Goal: Task Accomplishment & Management: Manage account settings

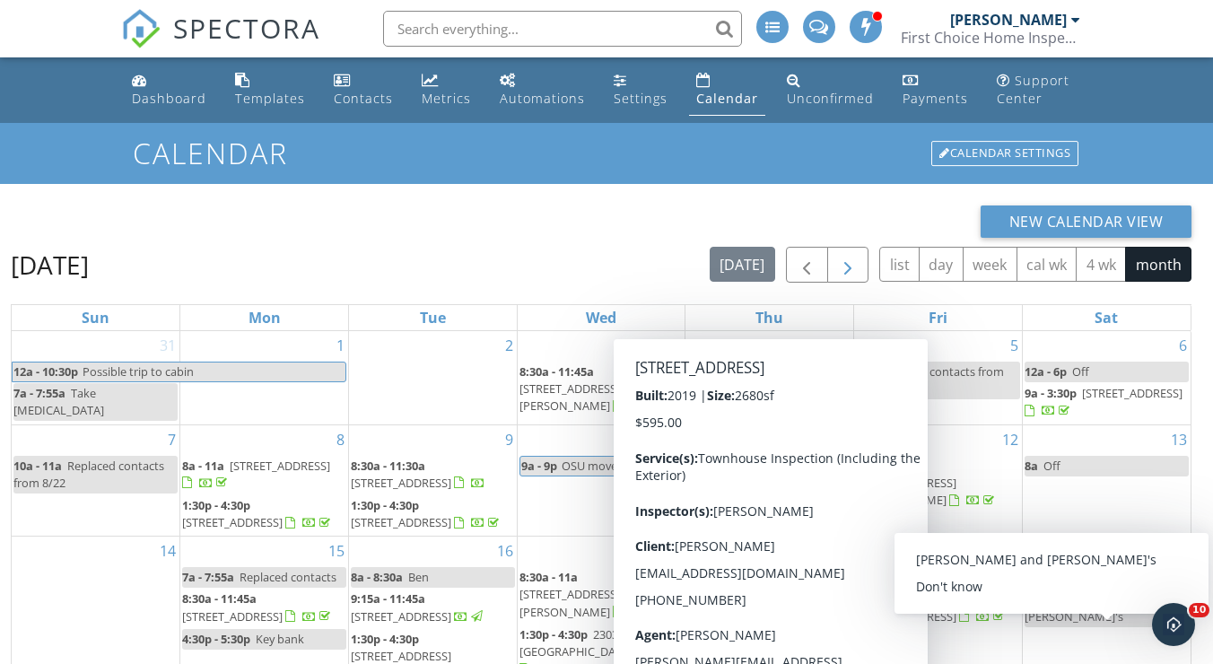
click at [847, 263] on span "button" at bounding box center [848, 266] width 22 height 22
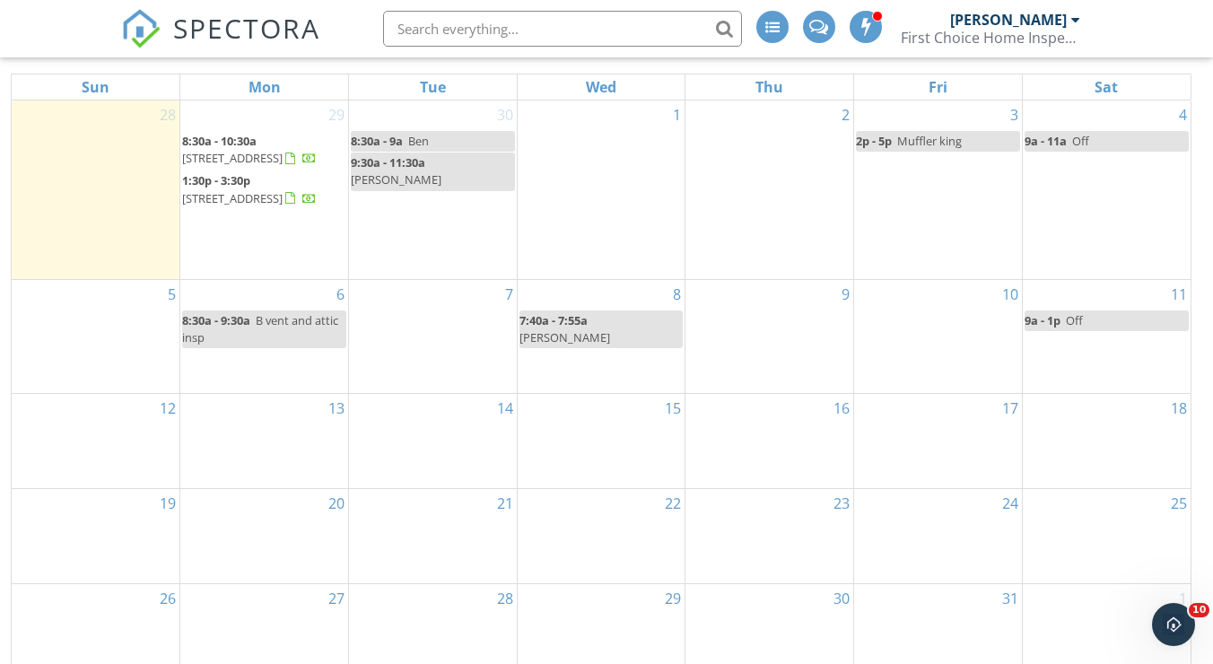
scroll to position [230, 0]
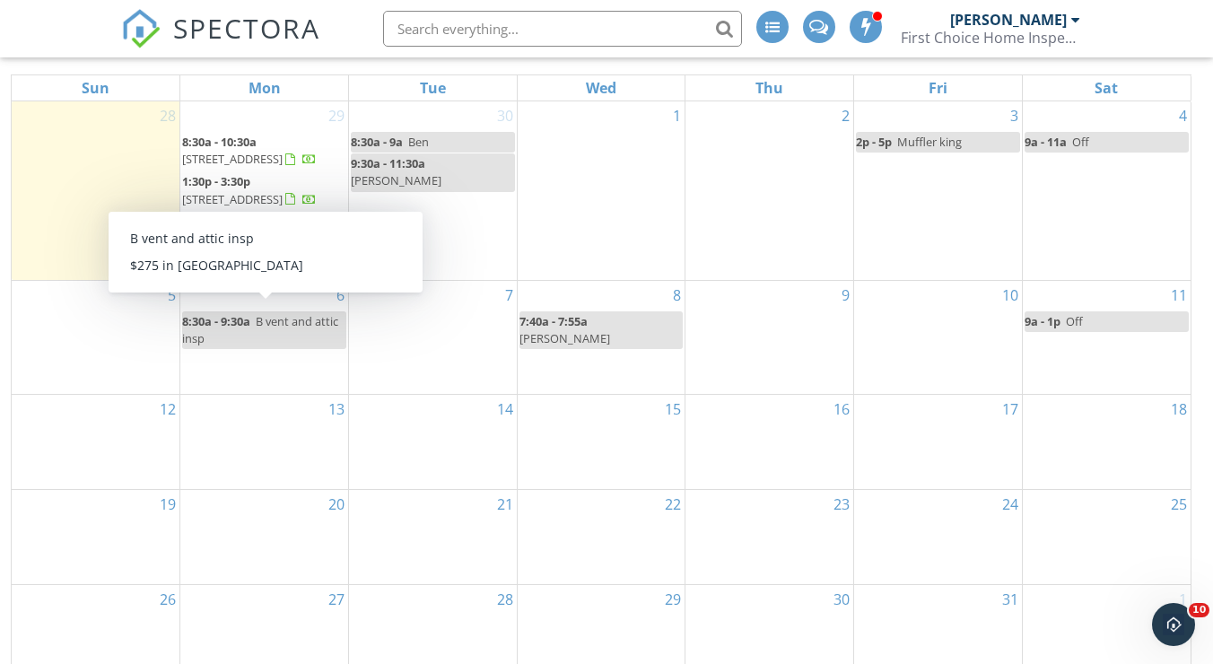
click at [297, 313] on span "B vent and attic insp" at bounding box center [260, 329] width 156 height 33
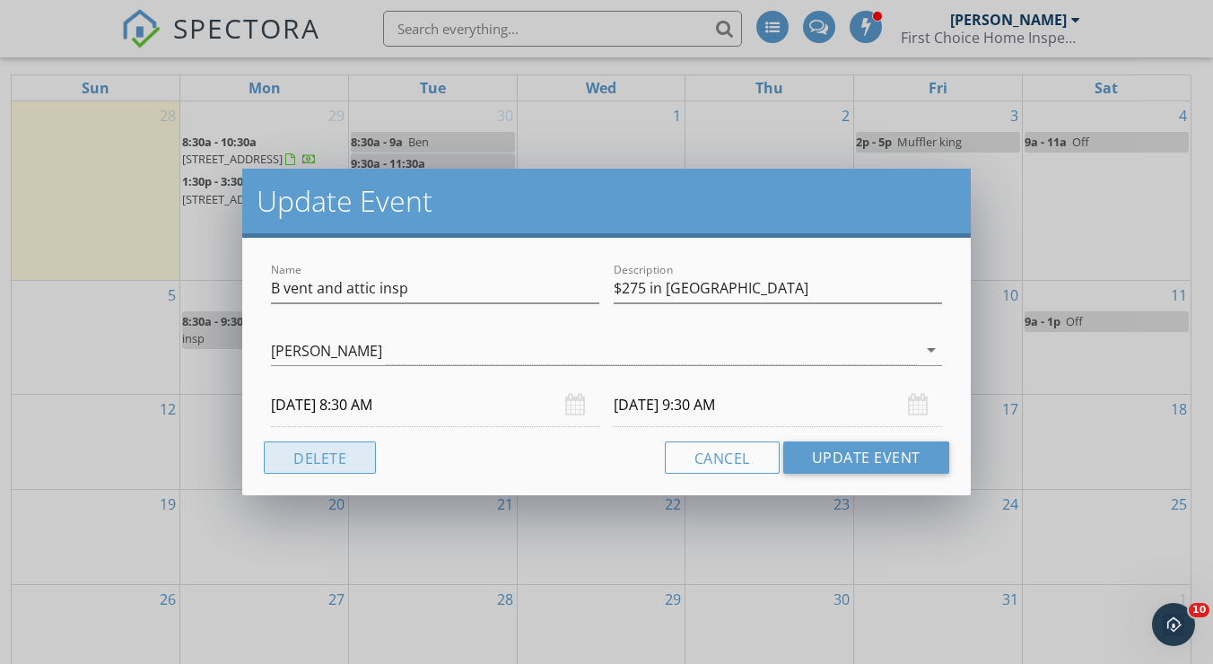
click at [351, 455] on button "Delete" at bounding box center [320, 457] width 112 height 32
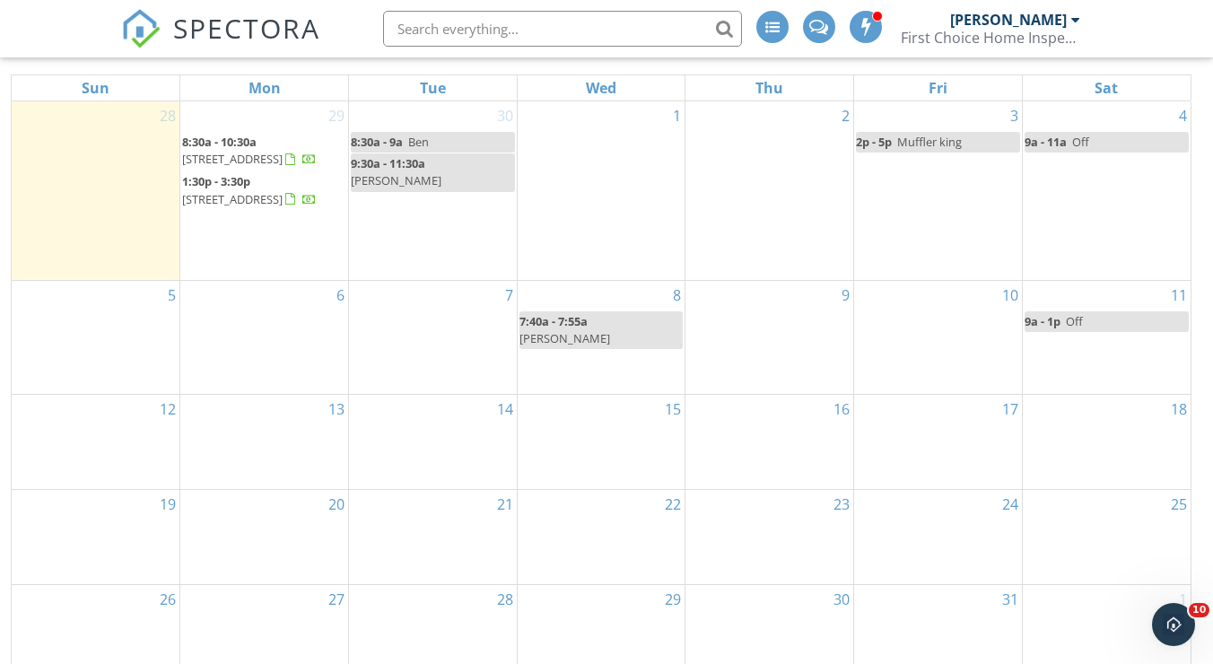
click at [293, 330] on div "6" at bounding box center [264, 337] width 168 height 113
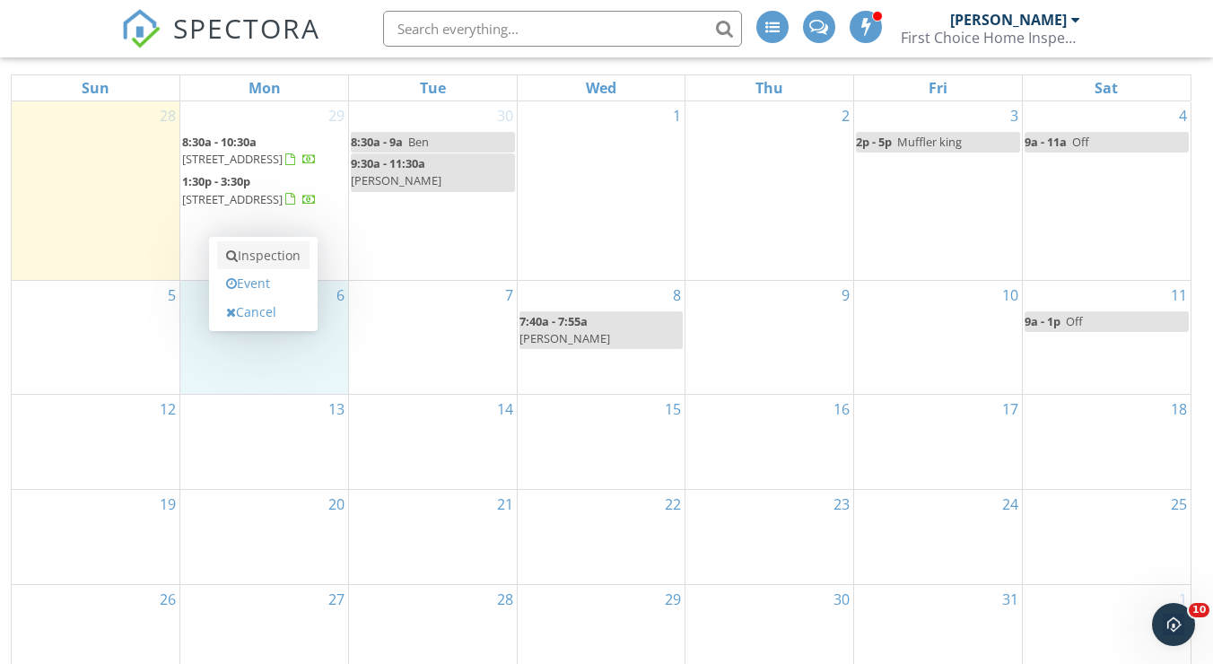
click at [293, 257] on link "Inspection" at bounding box center [263, 255] width 92 height 29
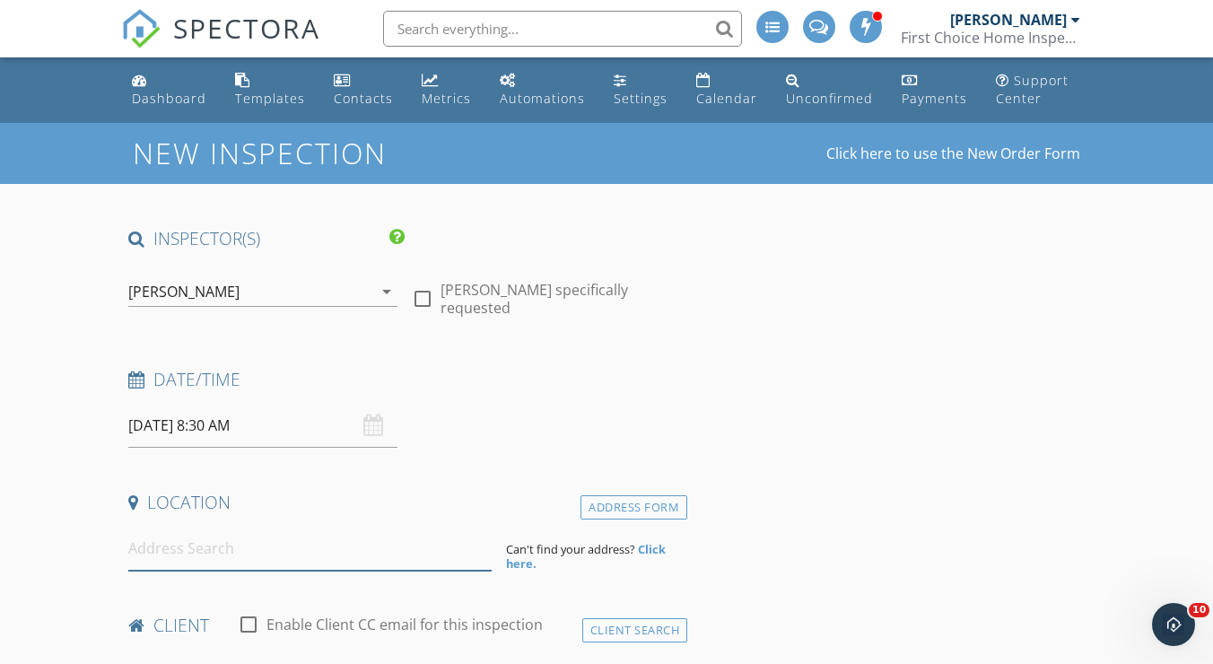
click at [161, 560] on input at bounding box center [309, 549] width 363 height 44
paste input "17010 NE 110TH WAY REMOND WA, 98052"
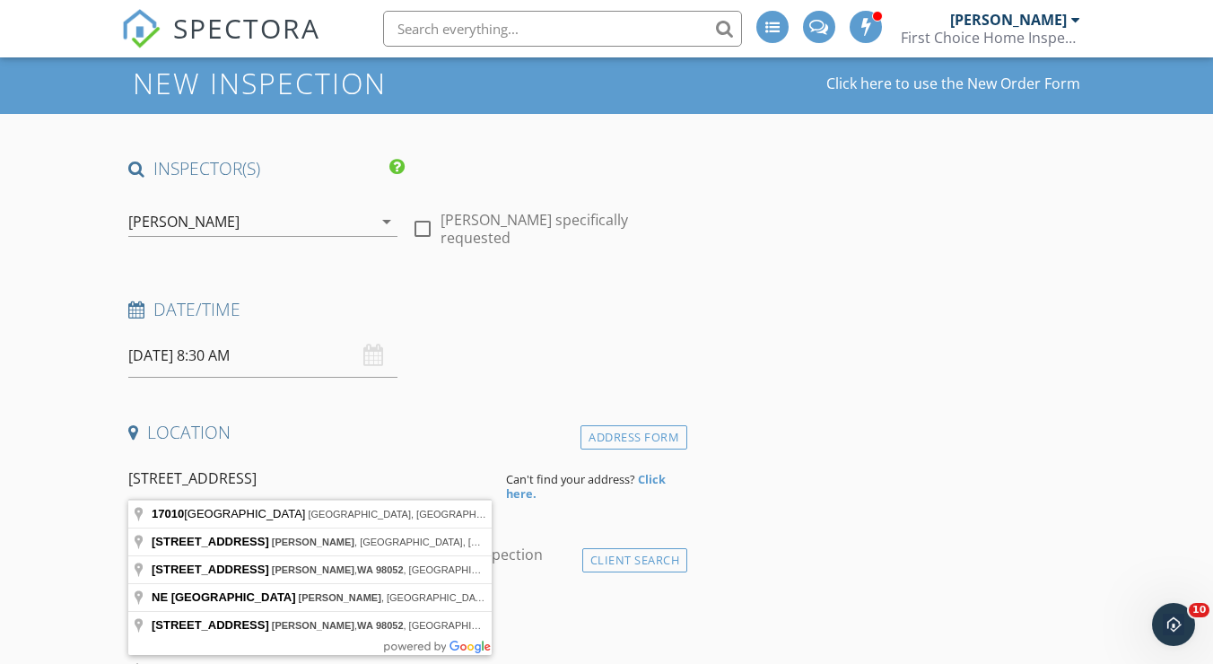
scroll to position [96, 0]
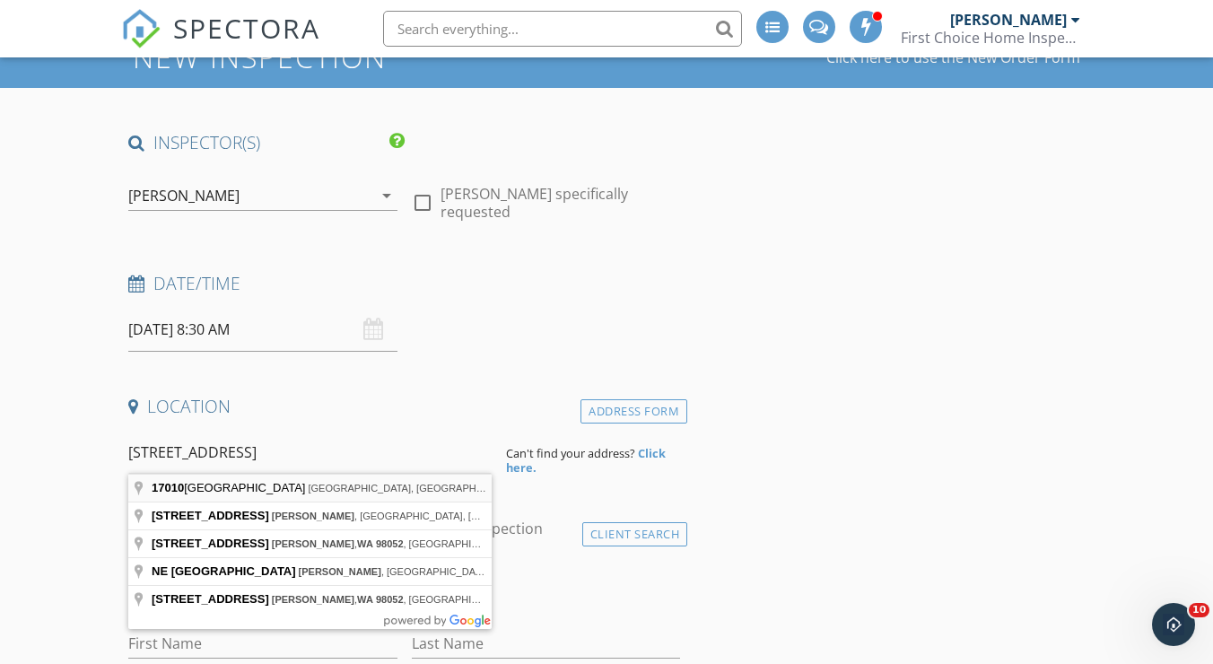
type input "17010 Northeast 110th Way, Redmond, WA, USA"
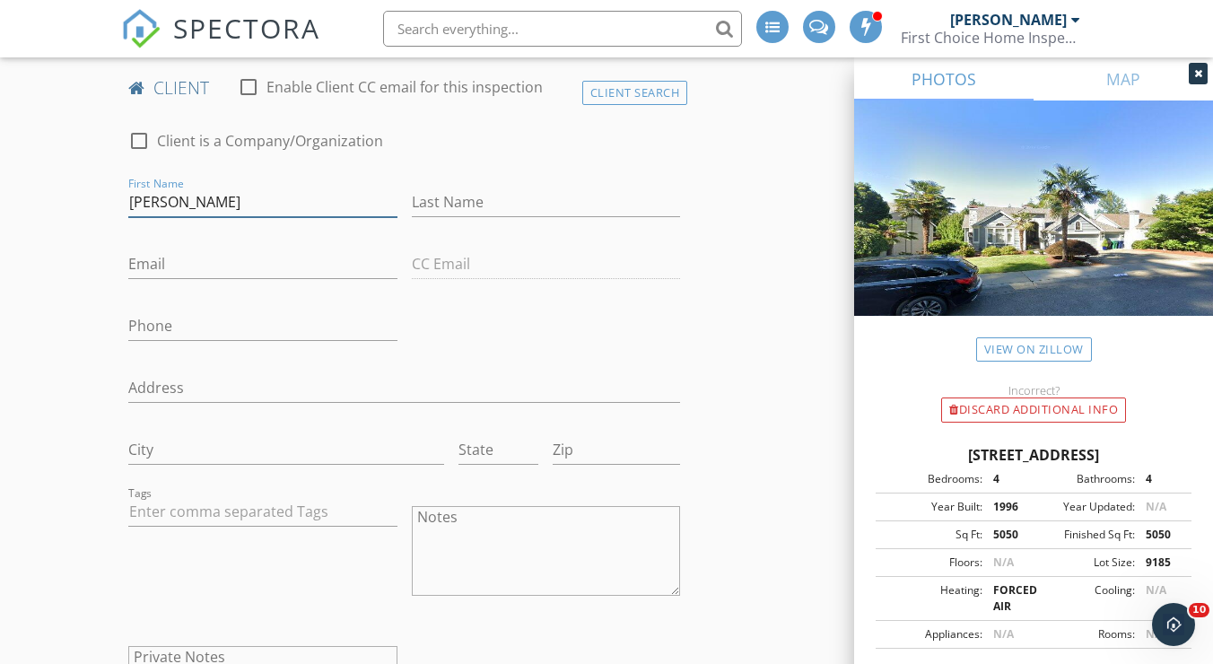
scroll to position [903, 0]
type input "A"
type input "Aleksandras"
type input "Surna"
click at [217, 341] on input "Phone" at bounding box center [262, 327] width 268 height 30
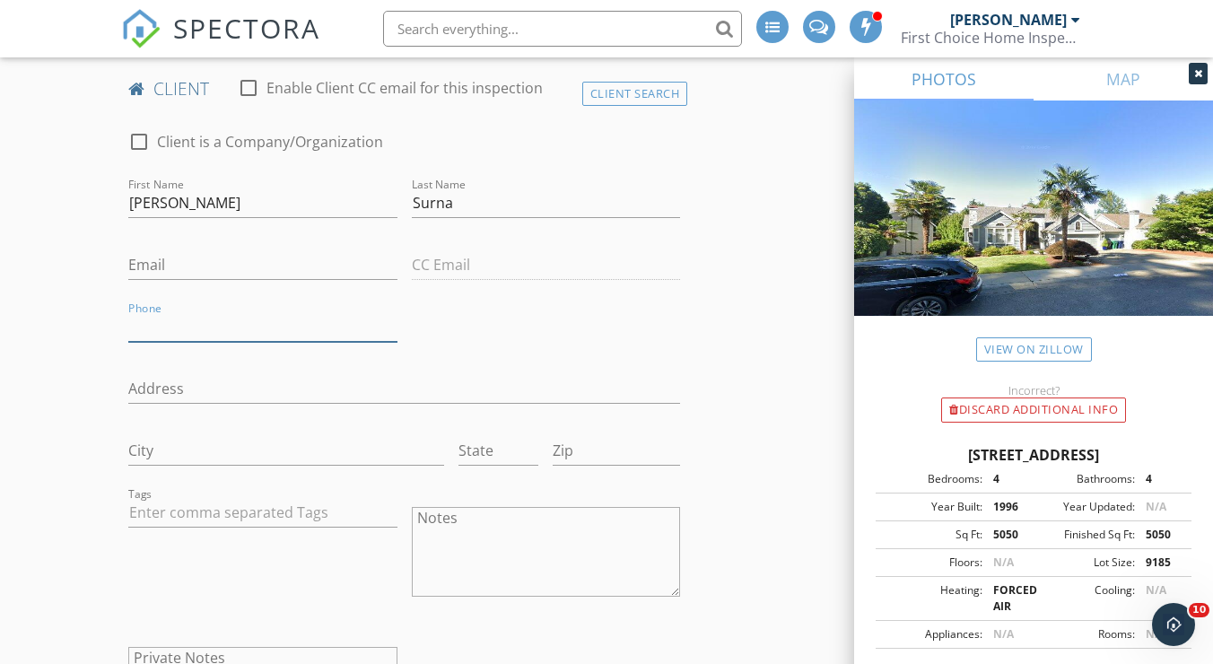
paste input "[PHONE_NUMBER]"
type input "[PHONE_NUMBER]"
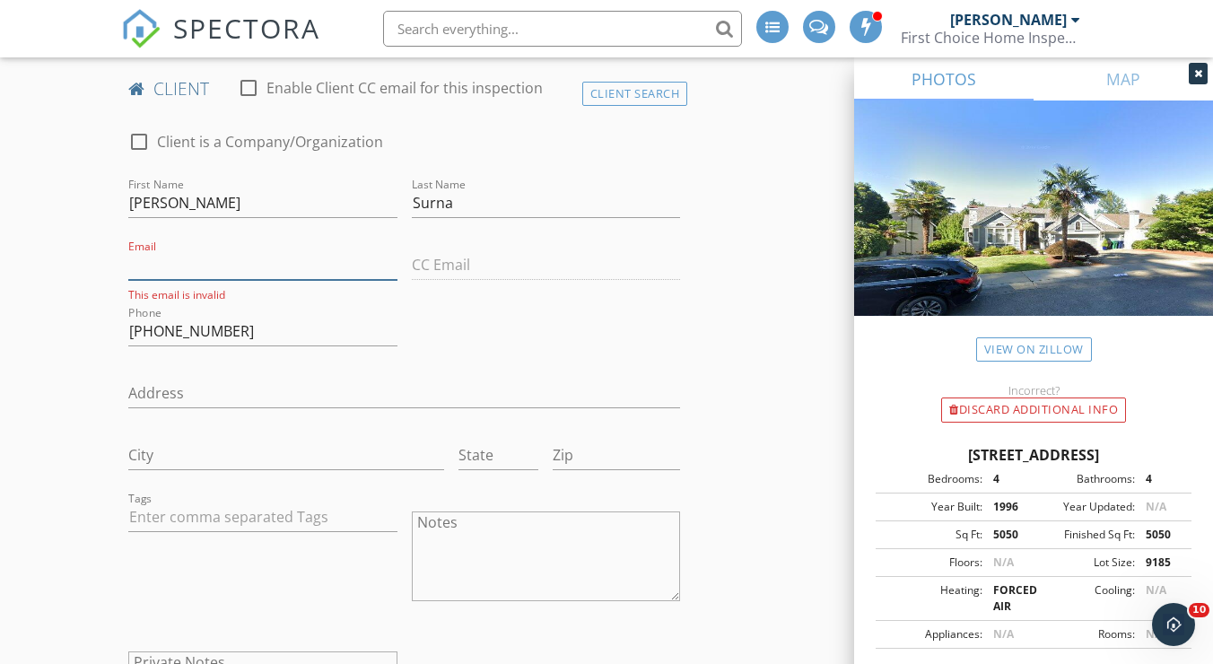
paste input "URNA_A@outlook.com"
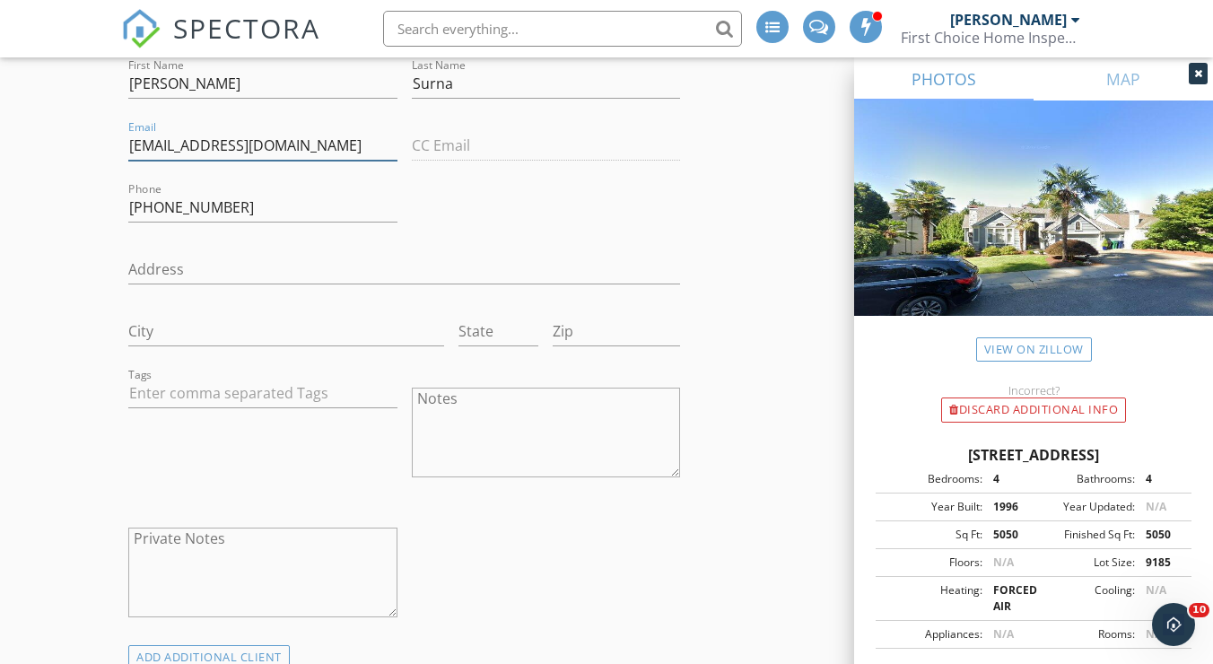
scroll to position [1025, 0]
click at [131, 152] on input "URNA_A@outlook.com" at bounding box center [262, 143] width 268 height 30
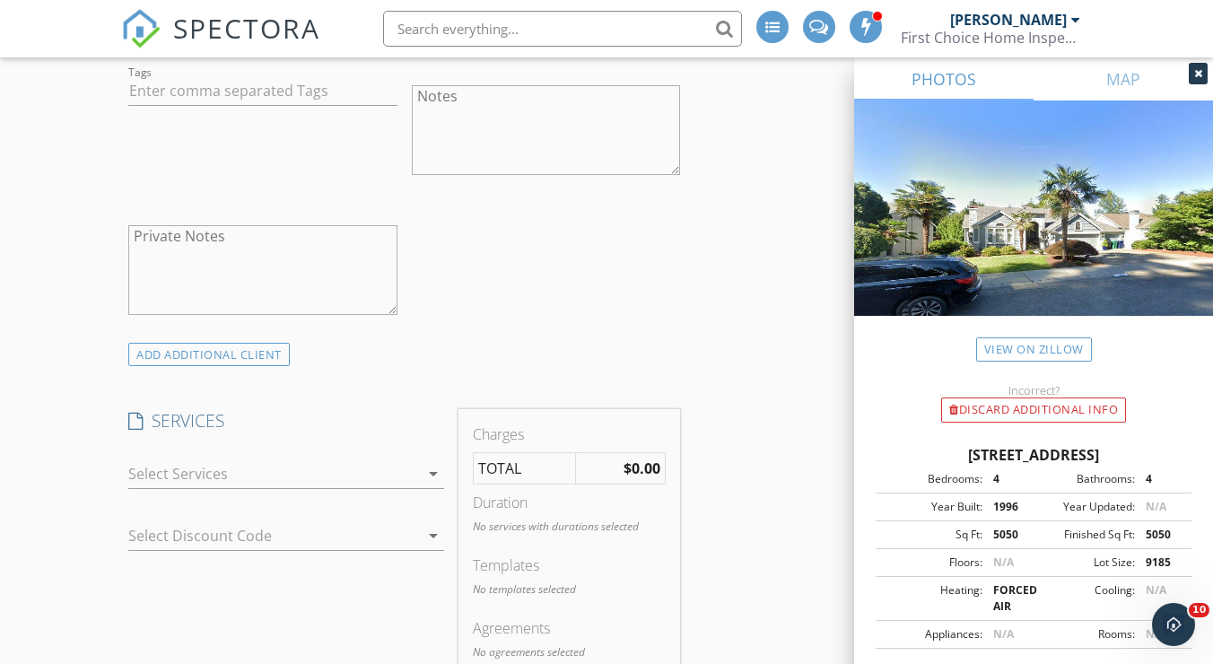
scroll to position [1332, 0]
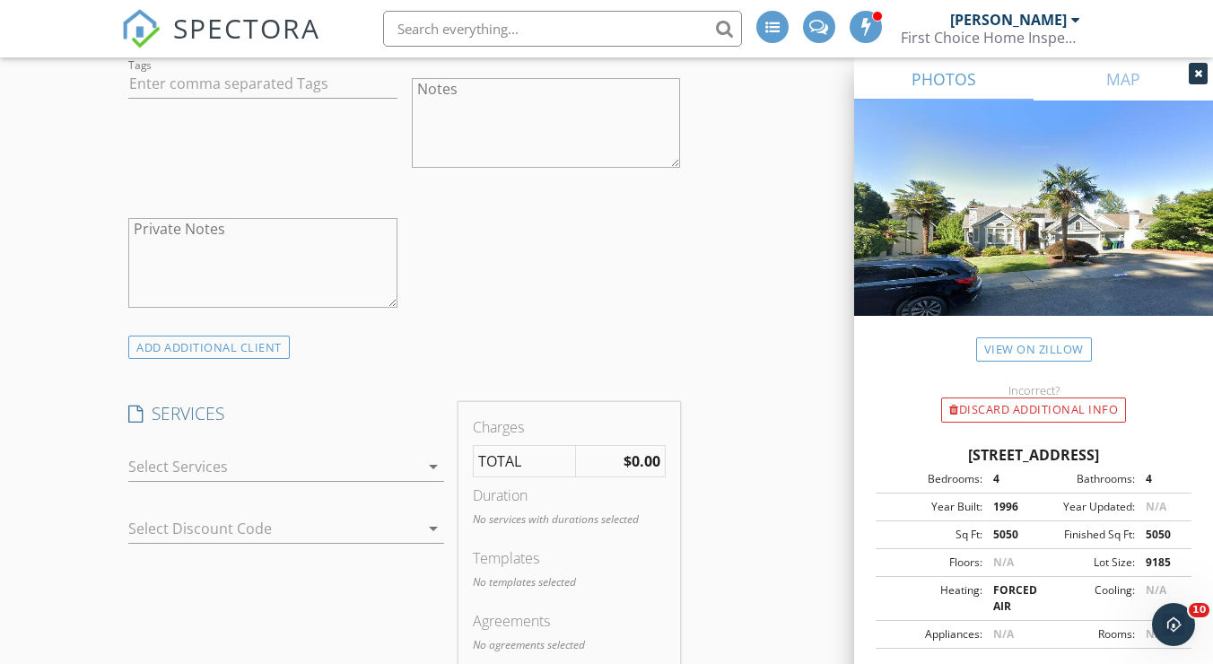
type input "SURNA_A@outlook.com"
click at [202, 257] on textarea "Private Notes" at bounding box center [262, 263] width 268 height 90
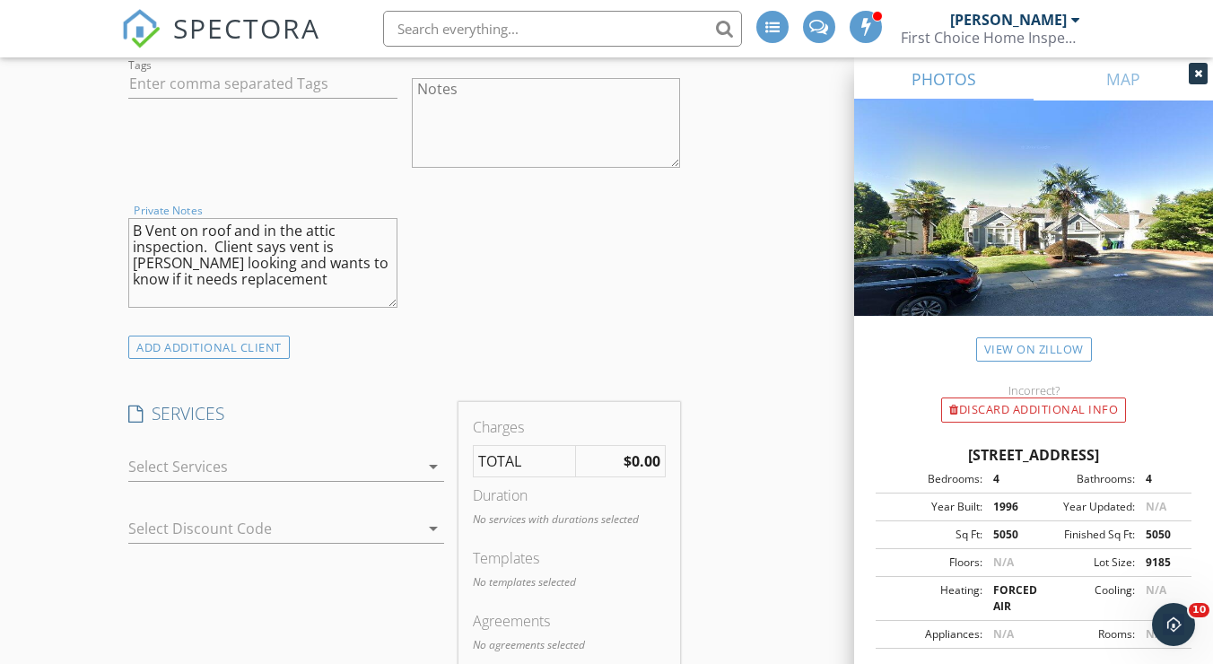
type textarea "B Vent on roof and in the attic inspection. Client says vent is [PERSON_NAME] l…"
click at [270, 481] on div at bounding box center [273, 466] width 291 height 29
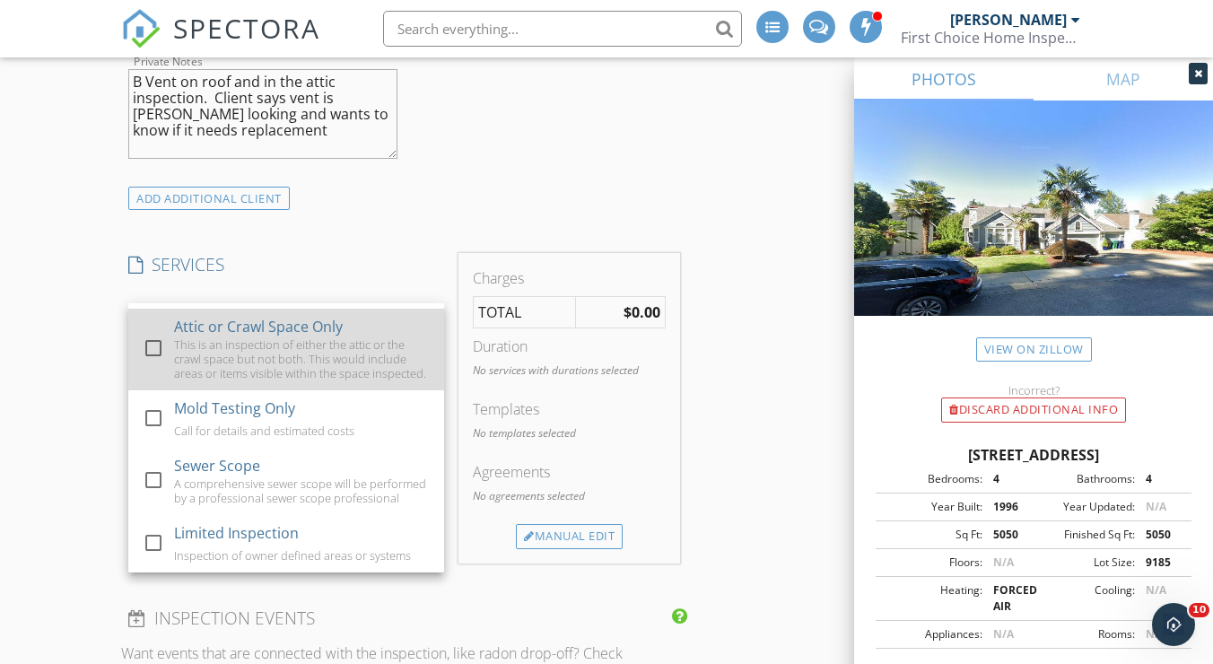
scroll to position [1493, 0]
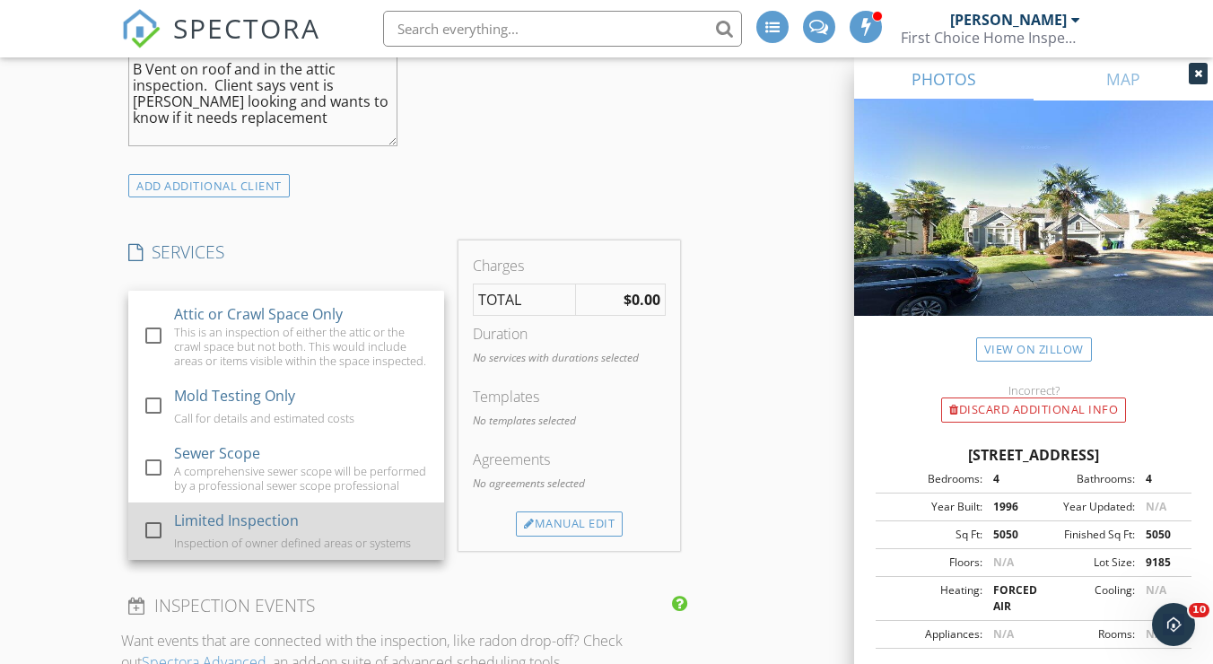
click at [243, 531] on div "Limited Inspection" at bounding box center [236, 520] width 125 height 22
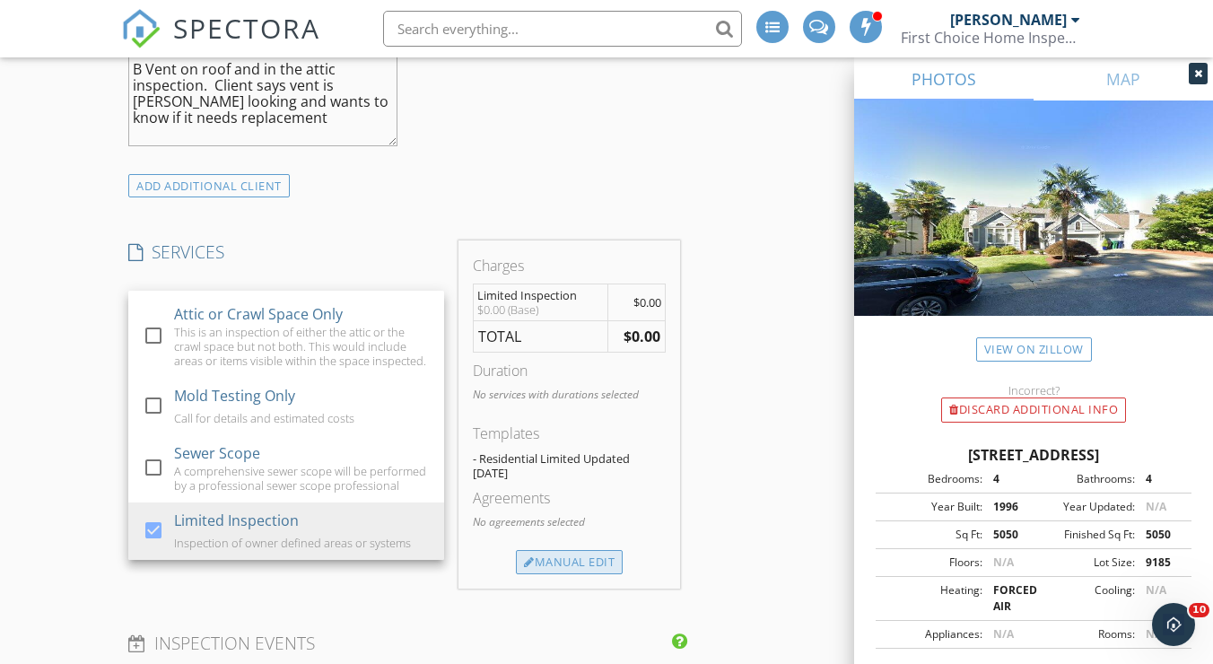
click at [579, 575] on div "Manual Edit" at bounding box center [569, 562] width 107 height 25
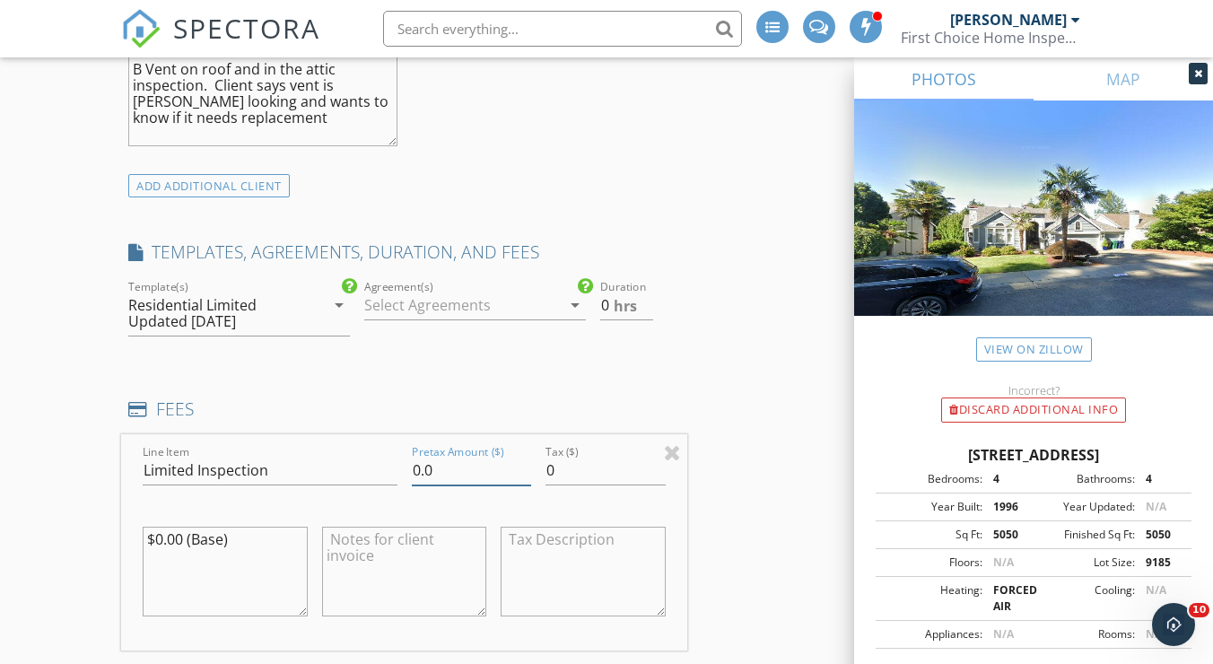
drag, startPoint x: 455, startPoint y: 486, endPoint x: 396, endPoint y: 471, distance: 61.1
click at [396, 471] on div "Line Item Limited Inspection Pretax Amount ($) 0.0 Tax ($) 0 $0.00 (Base)" at bounding box center [404, 542] width 566 height 216
type input "275"
click at [646, 317] on input "0.5" at bounding box center [626, 306] width 53 height 30
type input "1"
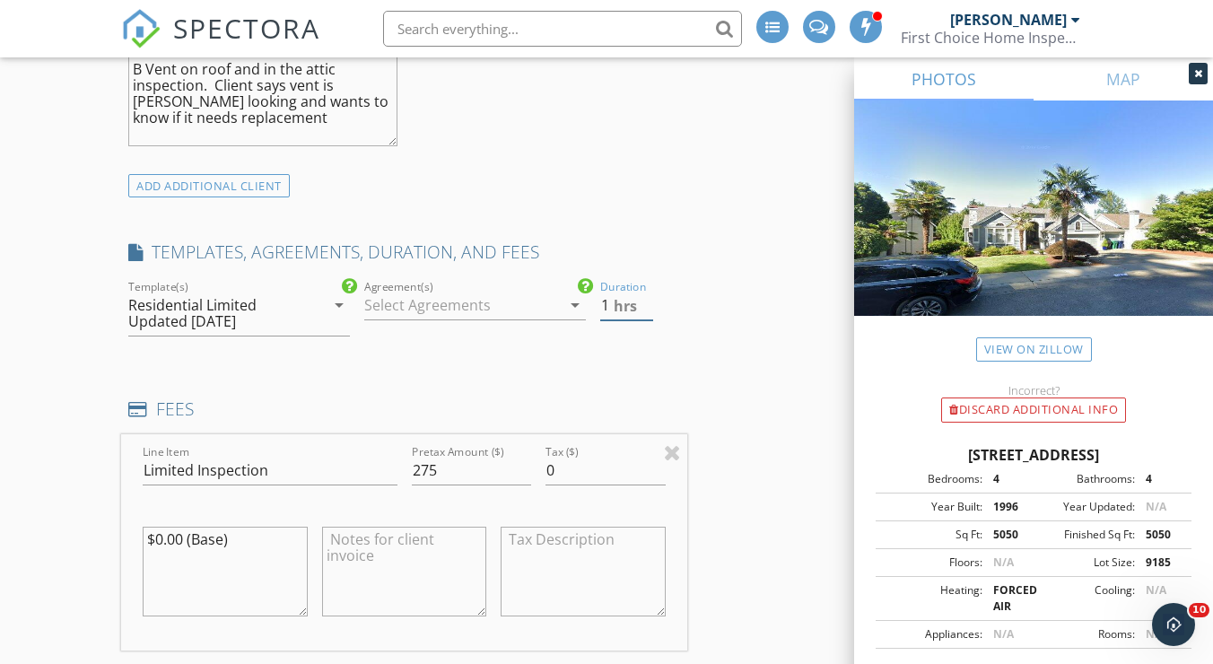
click at [646, 317] on input "1" at bounding box center [626, 306] width 53 height 30
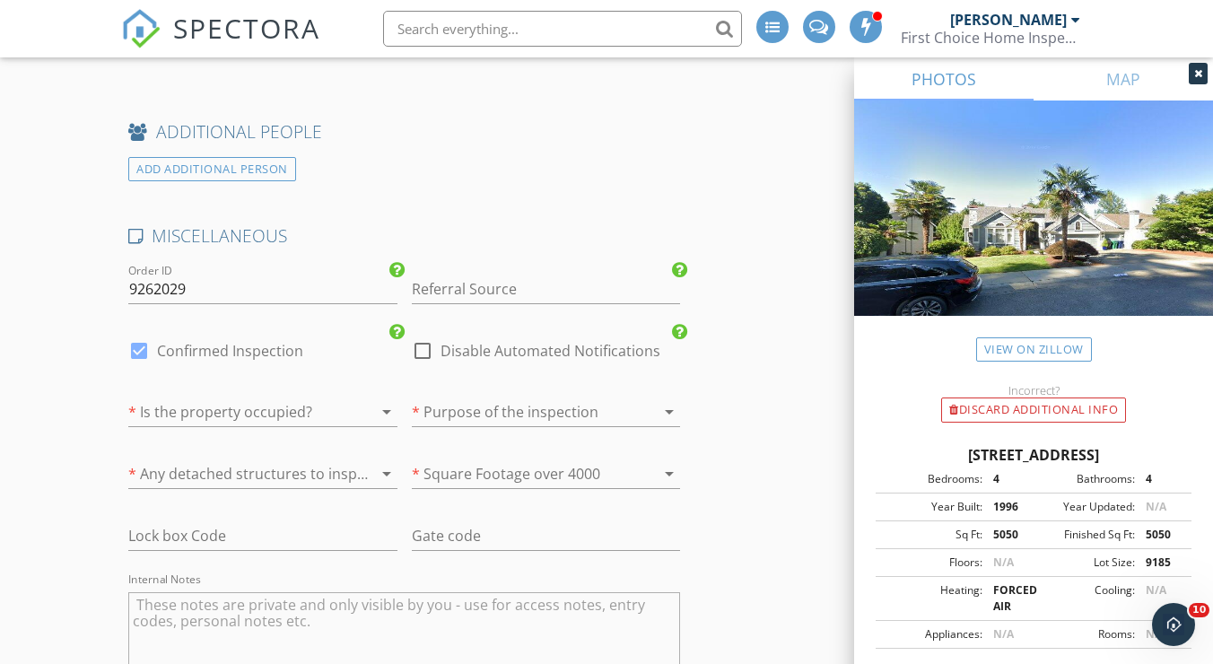
scroll to position [2924, 0]
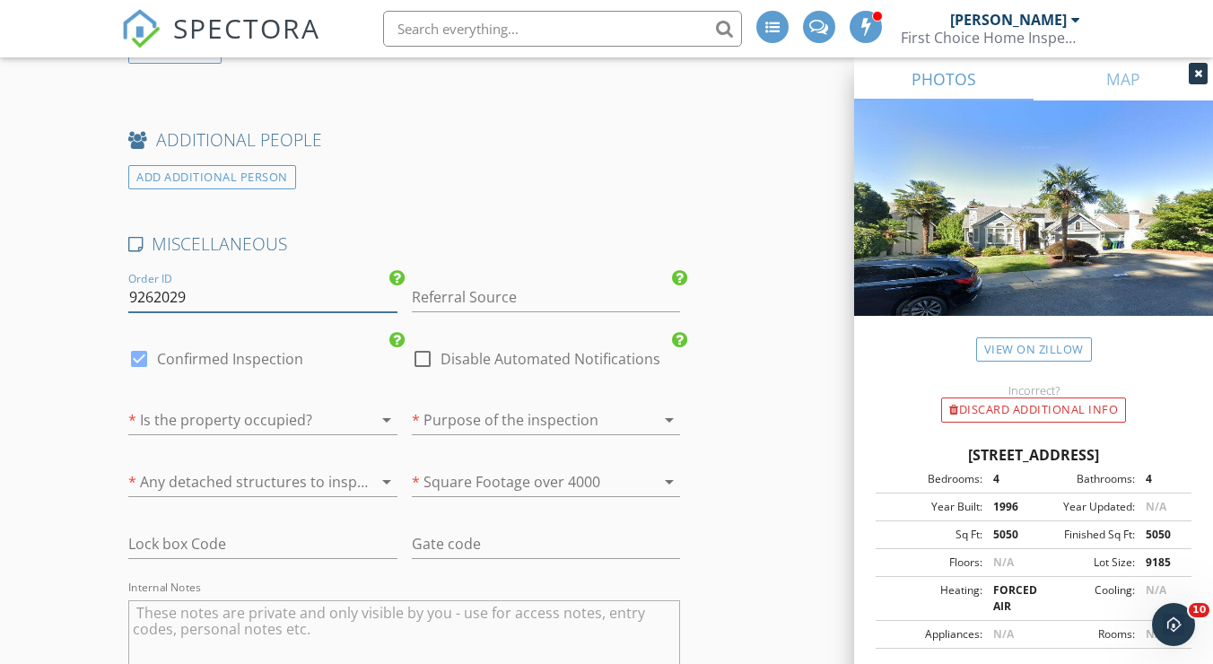
drag, startPoint x: 188, startPoint y: 306, endPoint x: 88, endPoint y: 295, distance: 101.0
type input "10062025-1"
click at [203, 423] on div at bounding box center [237, 419] width 218 height 29
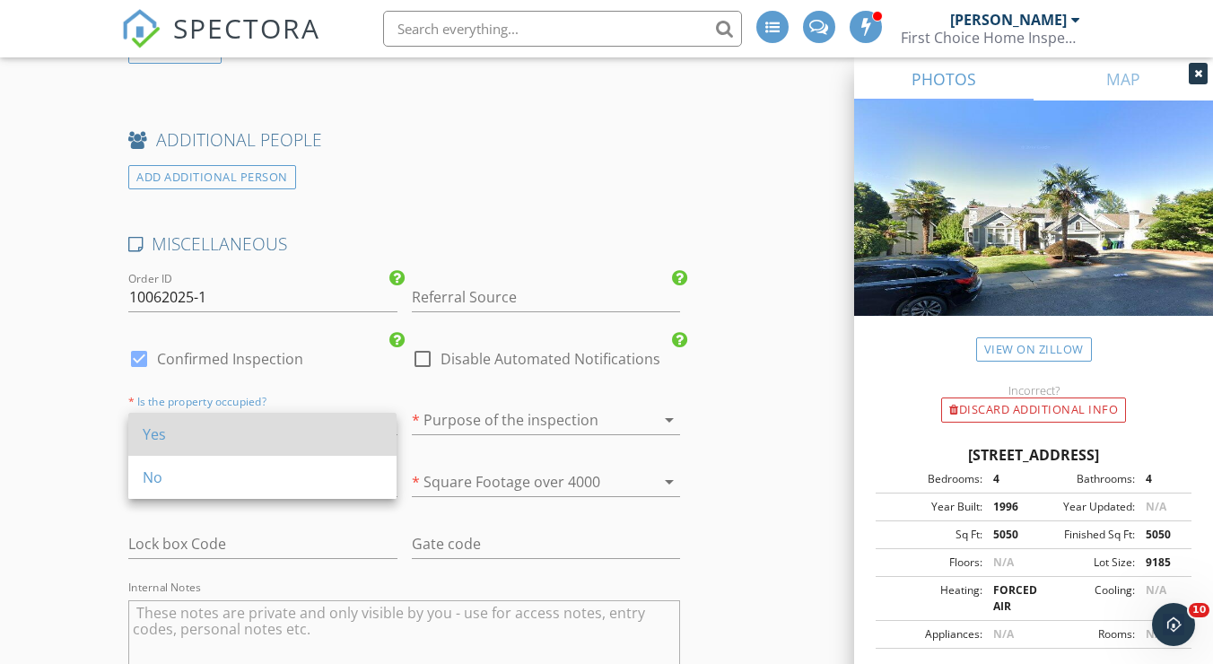
click at [203, 431] on div "Yes" at bounding box center [262, 434] width 239 height 22
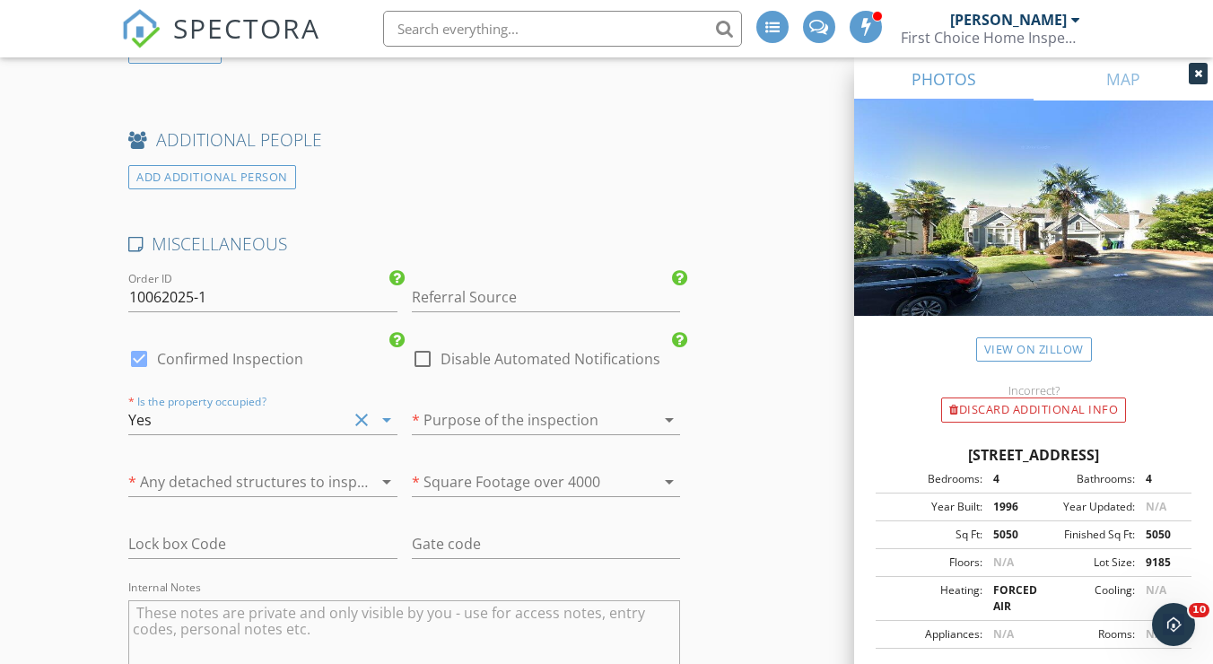
click at [205, 479] on div at bounding box center [237, 481] width 218 height 29
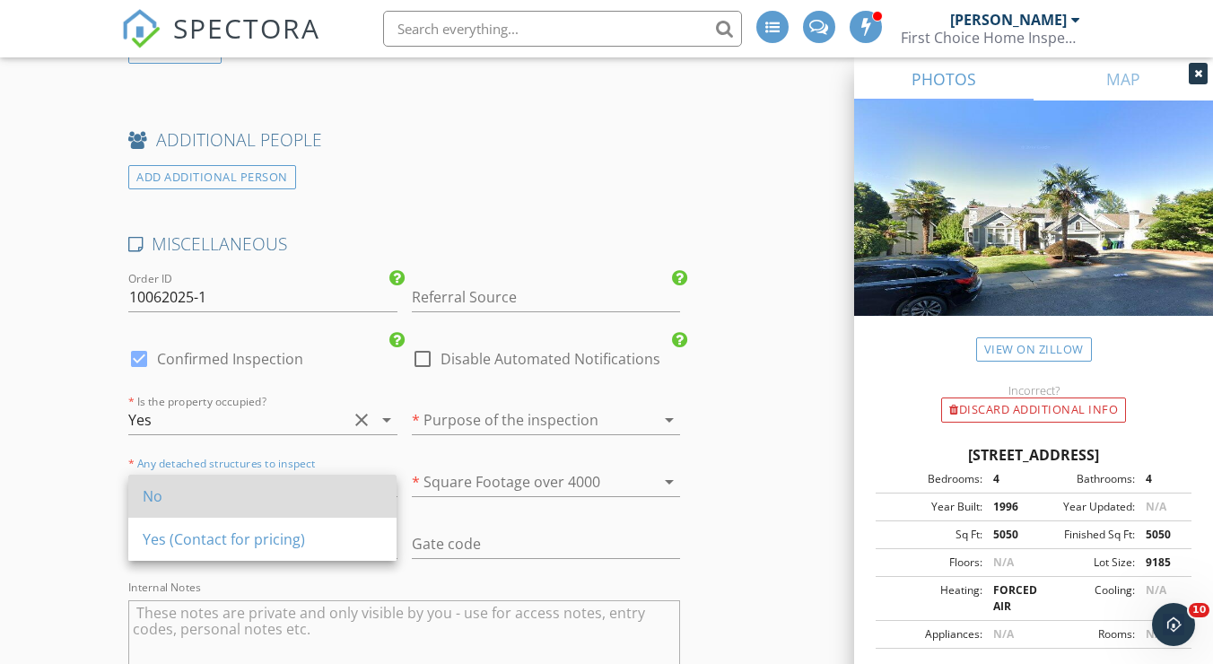
click at [205, 488] on div "No" at bounding box center [262, 496] width 239 height 22
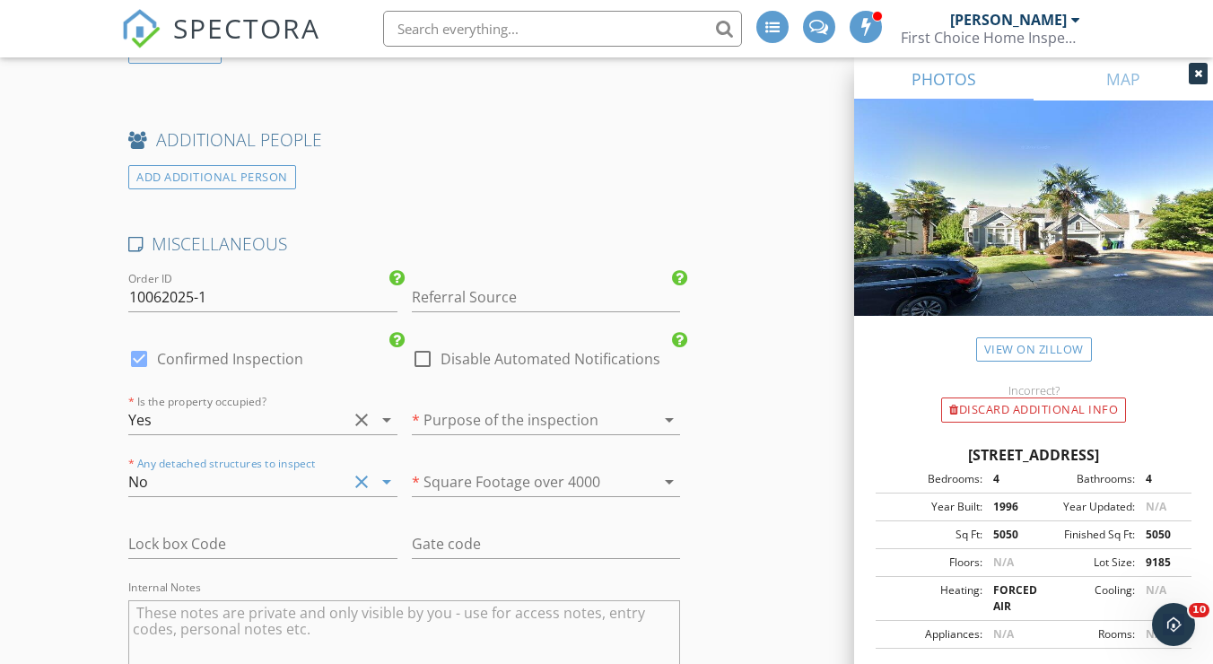
click at [472, 430] on div at bounding box center [521, 419] width 218 height 29
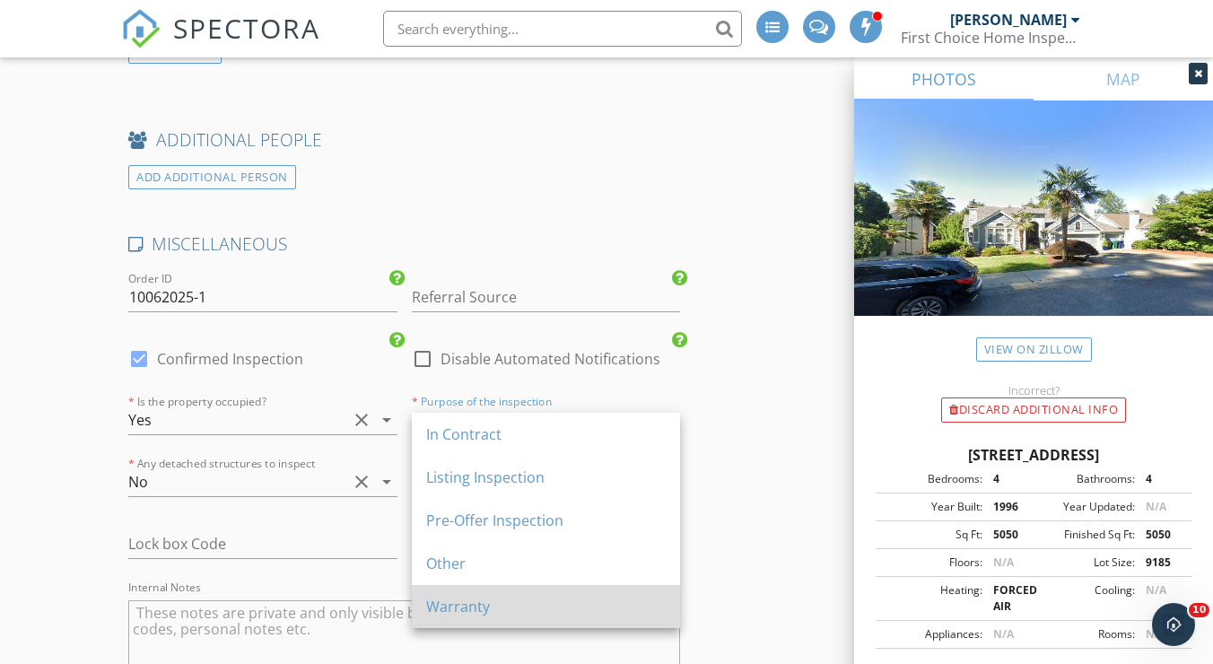
click at [476, 610] on div "Warranty" at bounding box center [545, 607] width 239 height 22
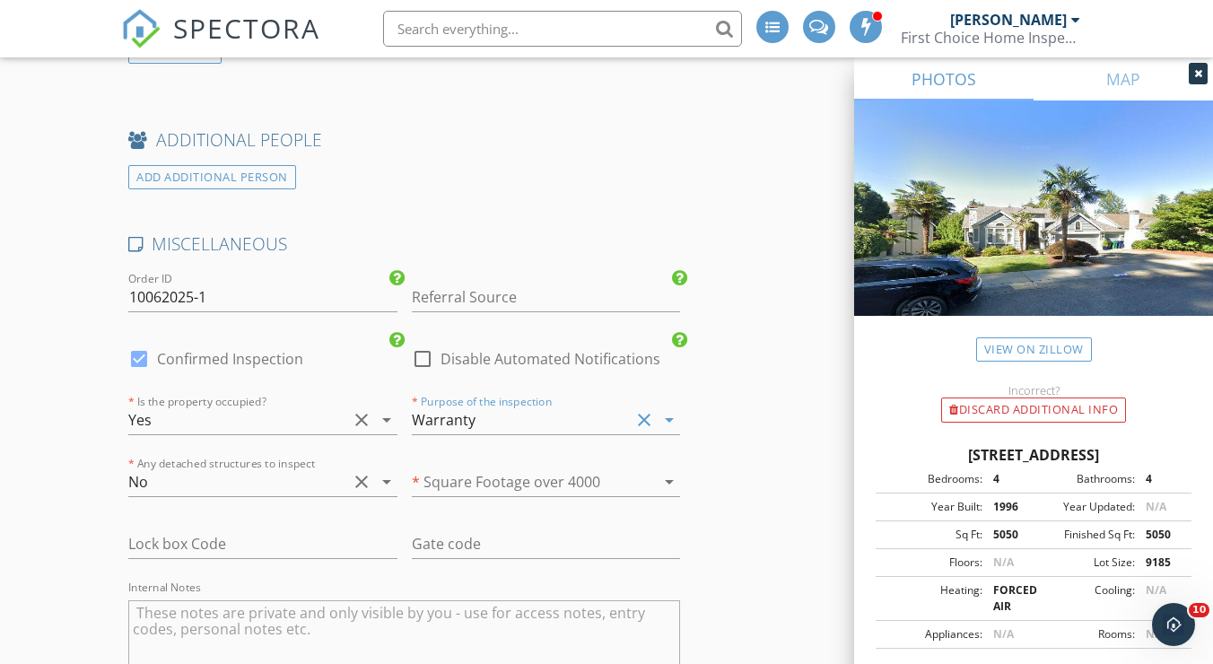
click at [529, 486] on div at bounding box center [521, 481] width 218 height 29
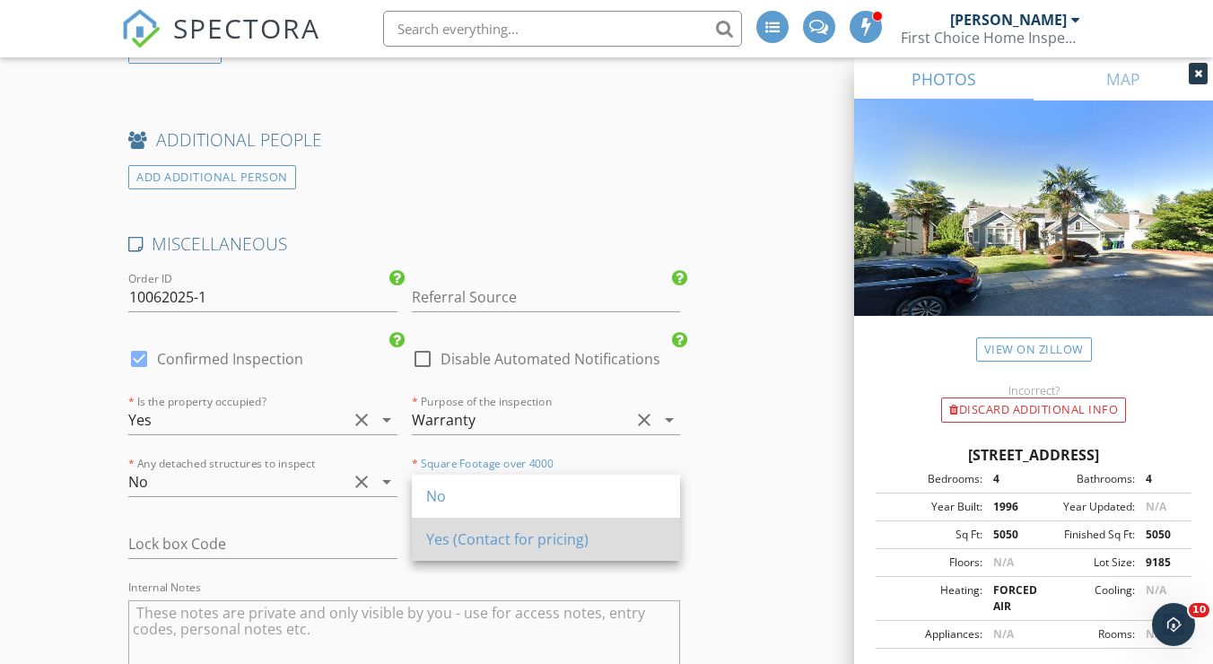
click at [533, 541] on div "Yes (Contact for pricing)" at bounding box center [545, 539] width 239 height 22
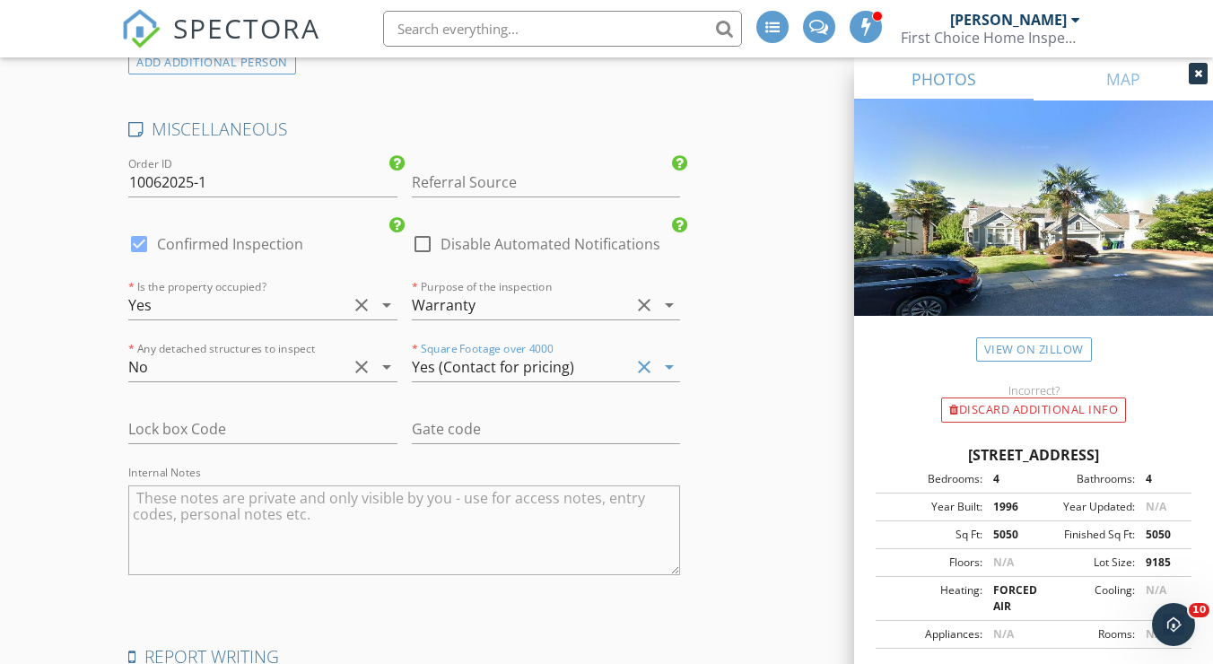
scroll to position [3038, 0]
click at [137, 245] on div at bounding box center [139, 245] width 30 height 30
checkbox input "false"
checkbox input "true"
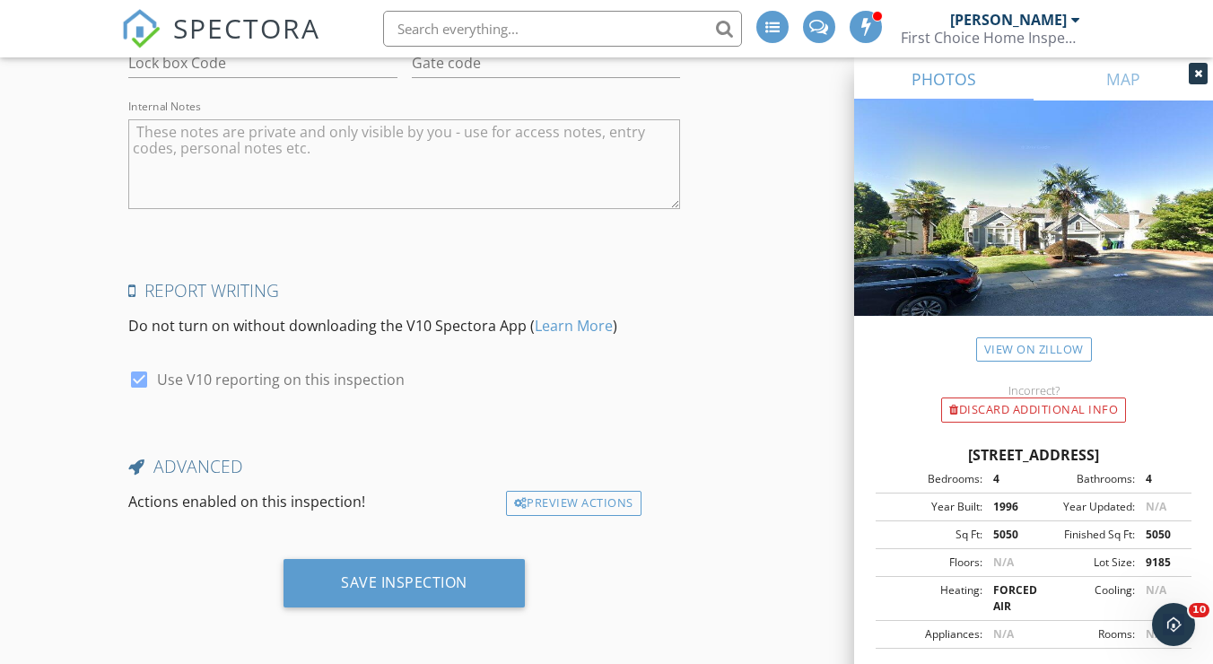
scroll to position [3410, 0]
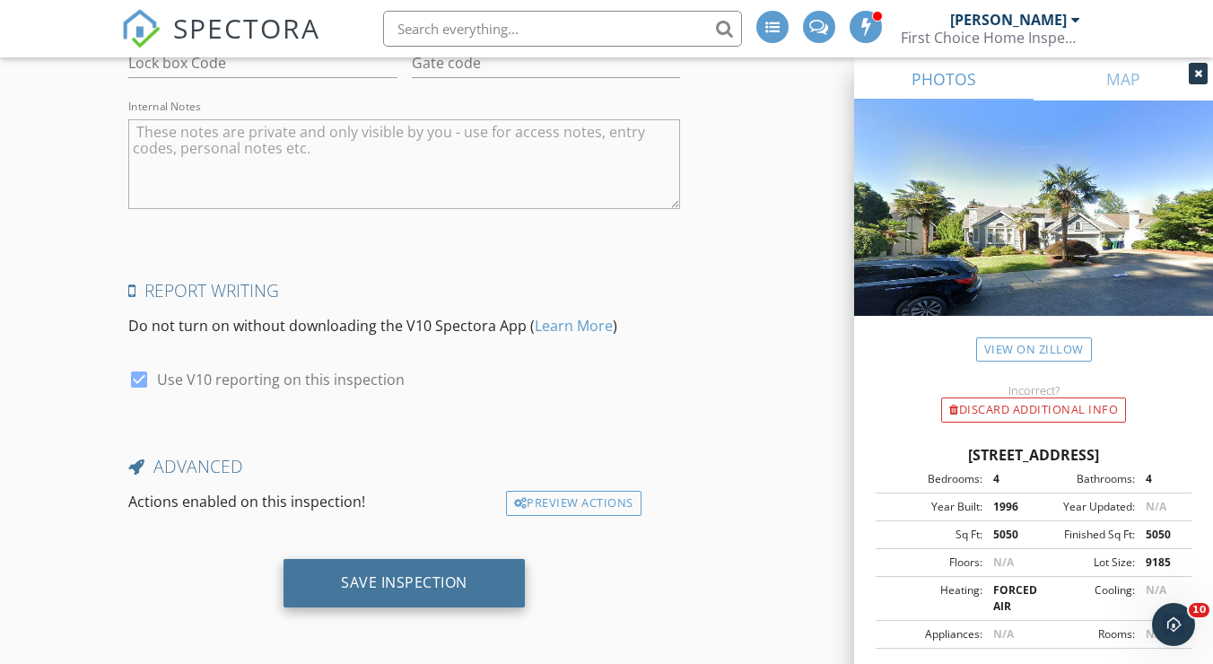
click at [425, 583] on div "Save Inspection" at bounding box center [404, 582] width 126 height 18
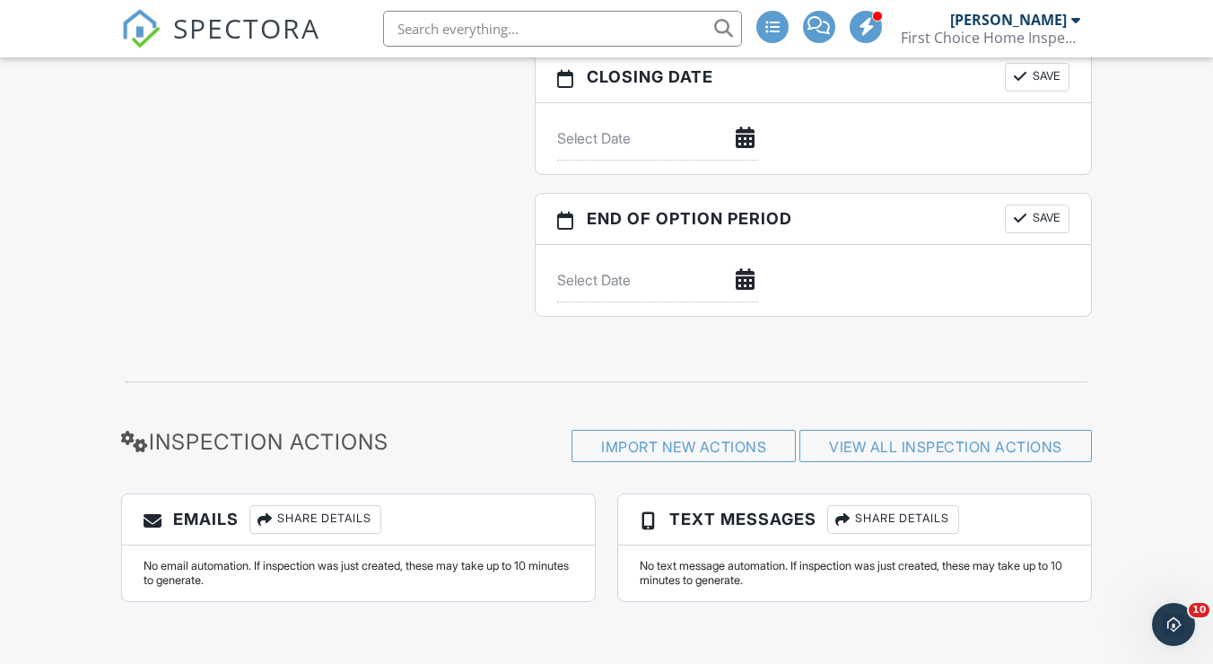
scroll to position [1892, 0]
click at [366, 512] on div "Share Details" at bounding box center [315, 520] width 132 height 29
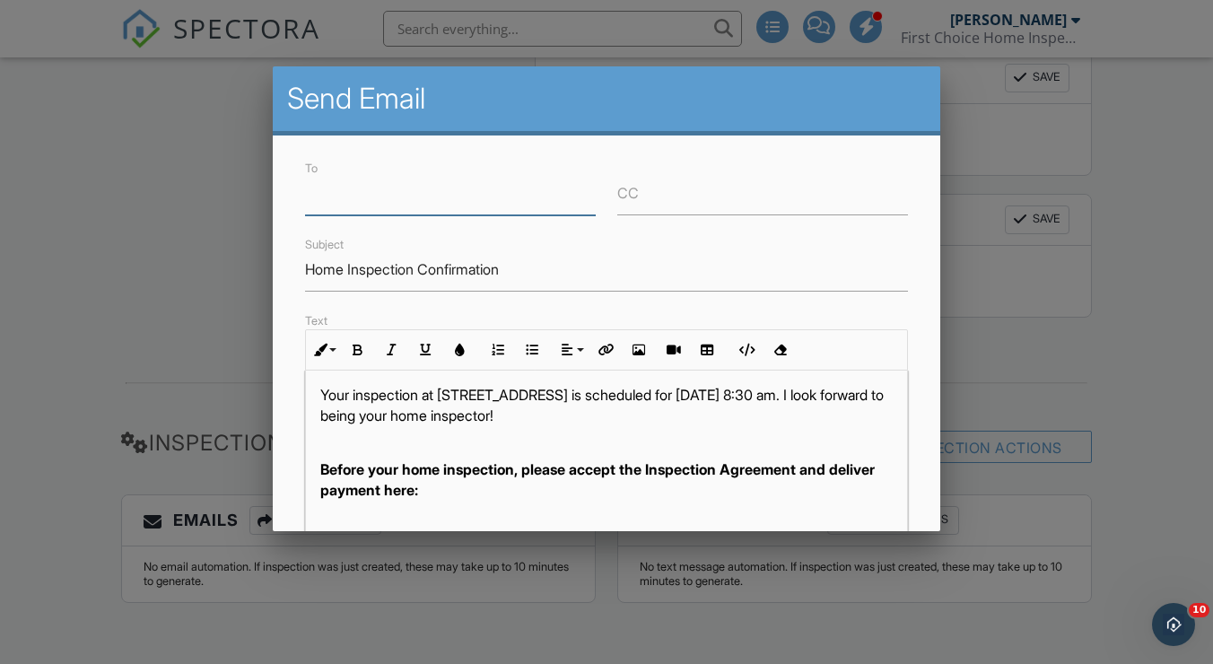
scroll to position [60, 0]
drag, startPoint x: 529, startPoint y: 471, endPoint x: 541, endPoint y: 471, distance: 11.7
click at [541, 471] on strong "Before your home inspection, please accept the Inspection Agreement and deliver…" at bounding box center [597, 481] width 554 height 38
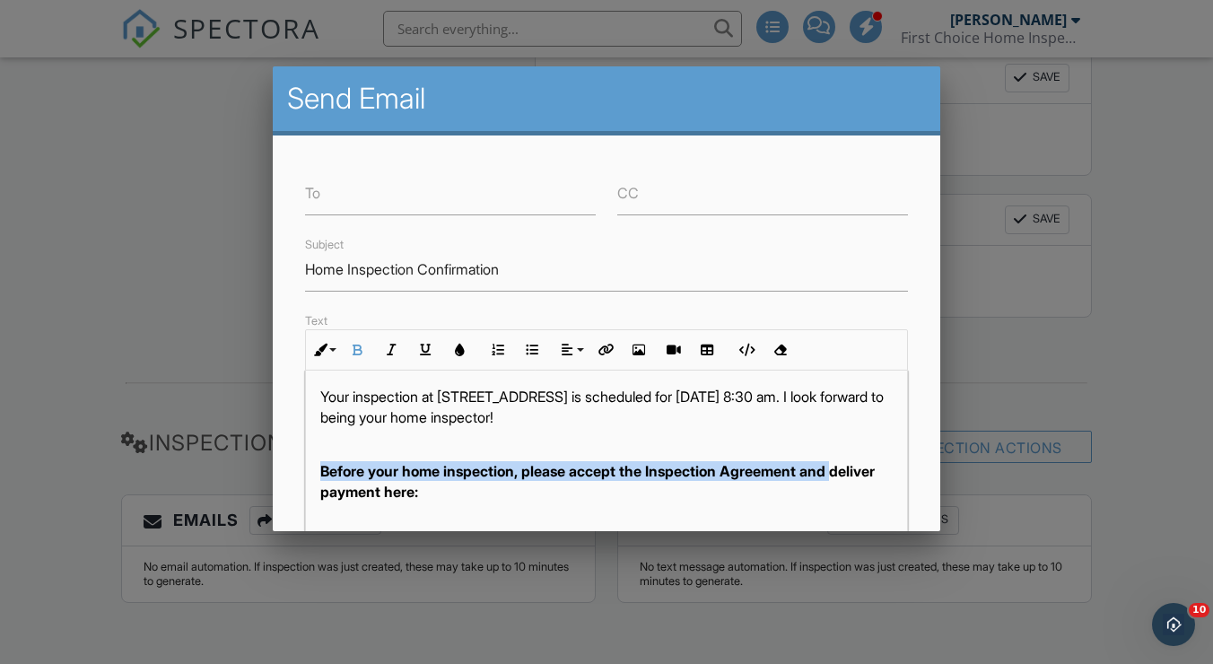
drag, startPoint x: 322, startPoint y: 471, endPoint x: 842, endPoint y: 473, distance: 520.2
click at [842, 473] on strong "Before your home inspection, please accept the Inspection Agreement and deliver…" at bounding box center [597, 481] width 554 height 38
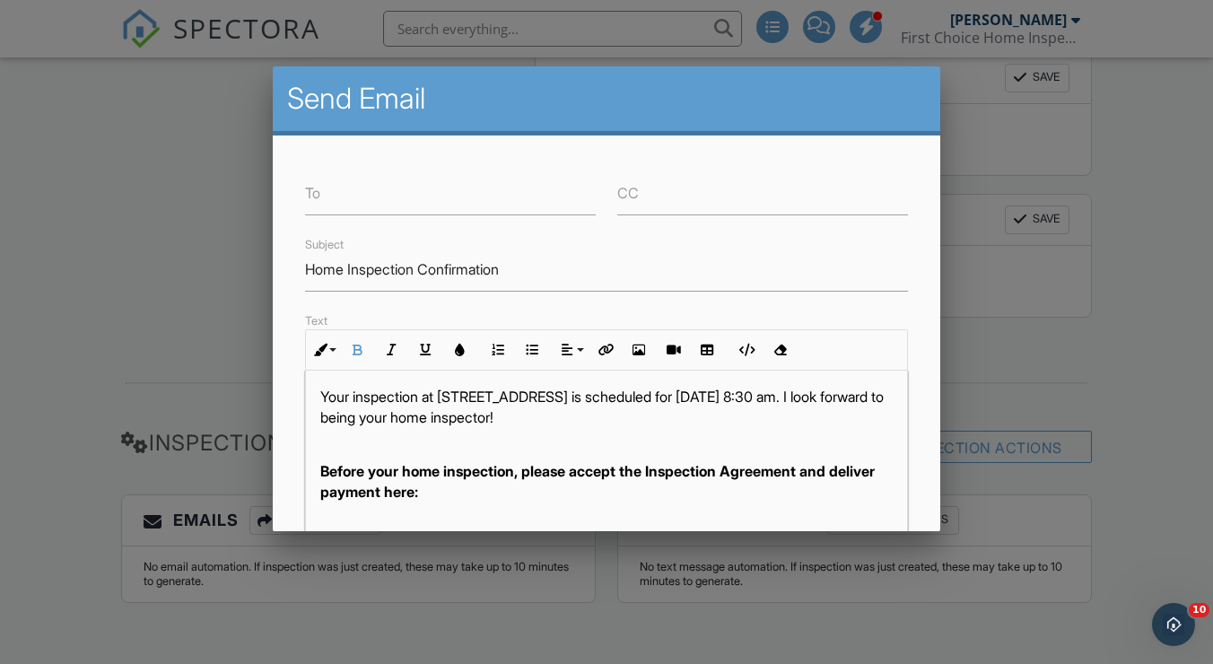
scroll to position [40, 0]
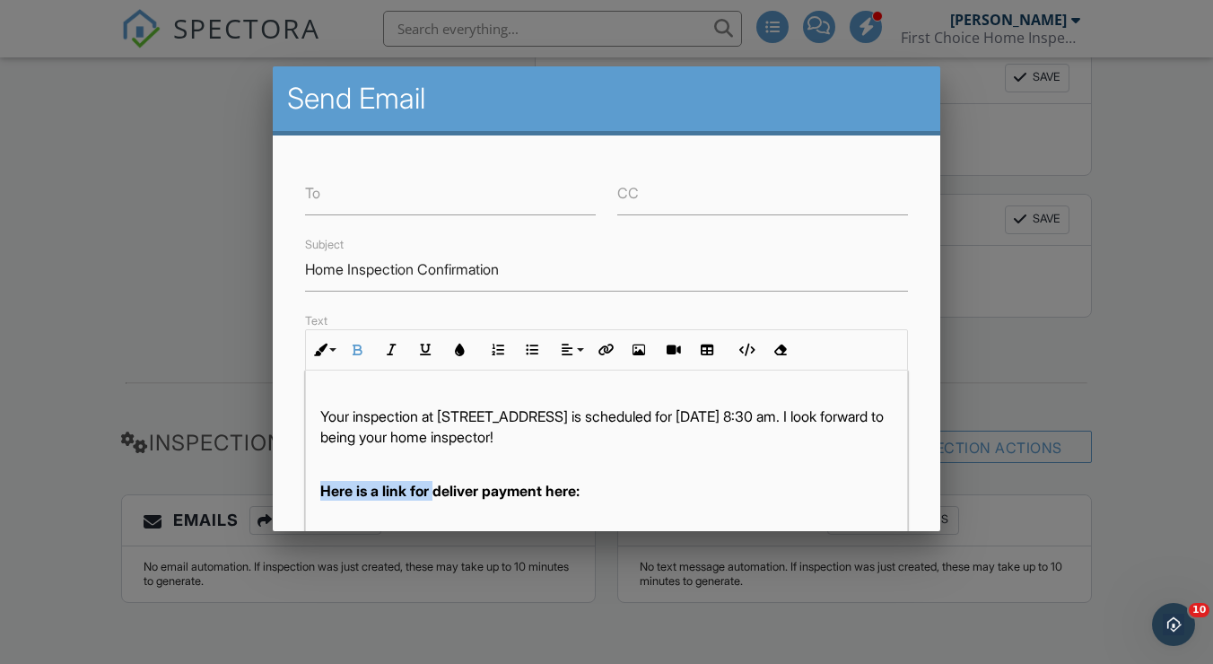
drag, startPoint x: 435, startPoint y: 486, endPoint x: 310, endPoint y: 487, distance: 124.7
click at [310, 487] on div "Hi Aleksandras, Your inspection at 17010 NE 110th Way, Redmond, WA 98052 is sch…" at bounding box center [606, 576] width 601 height 493
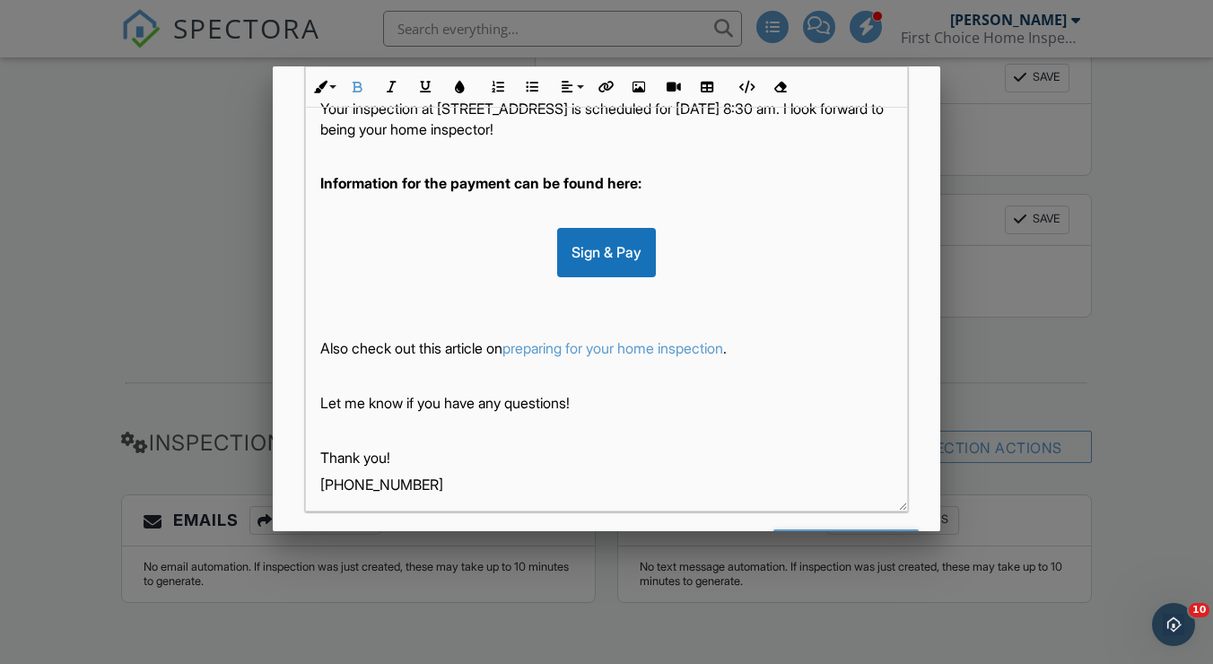
scroll to position [302, 0]
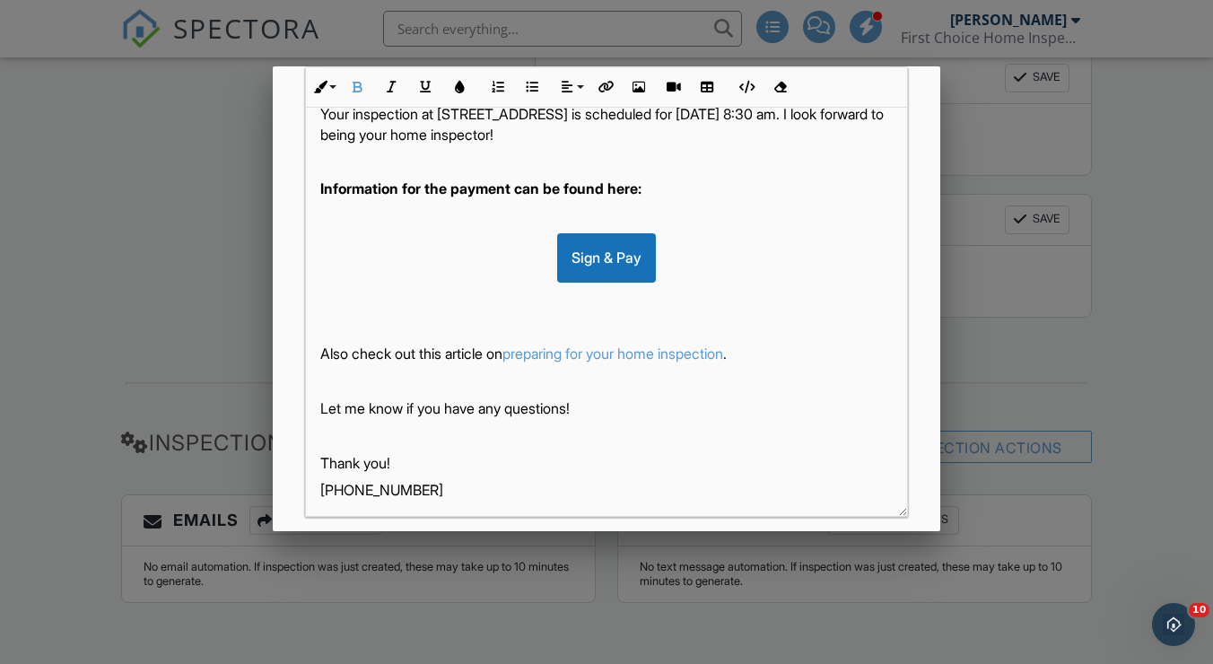
click at [692, 265] on div "Sign & Pay" at bounding box center [606, 257] width 572 height 48
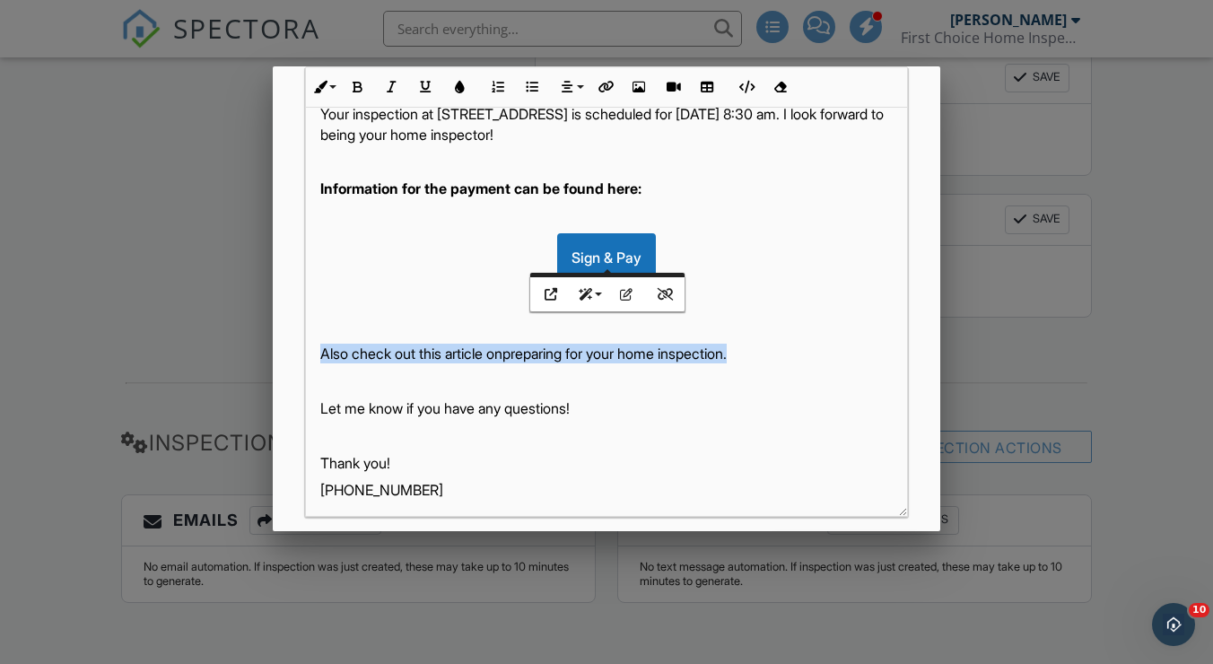
drag, startPoint x: 769, startPoint y: 352, endPoint x: 317, endPoint y: 347, distance: 452.1
click at [317, 347] on div "Hi Aleksandras, Your inspection at 17010 NE 110th Way, Redmond, WA 98052 is sch…" at bounding box center [606, 274] width 601 height 493
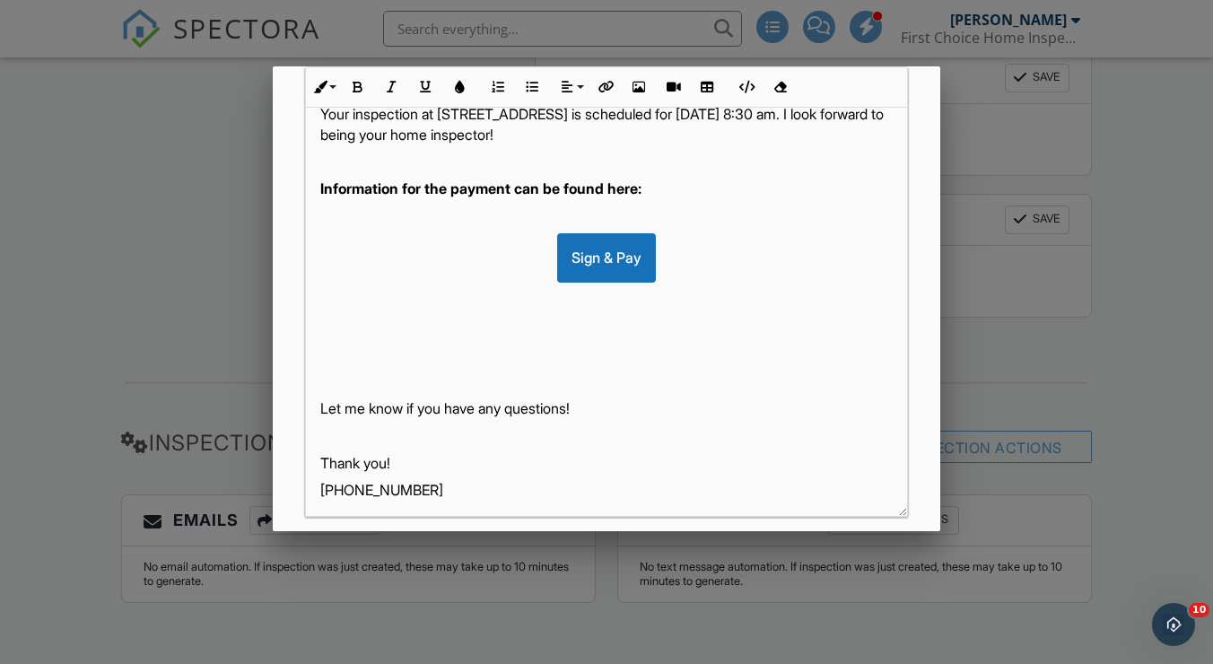
click at [673, 253] on div "Sign & Pay" at bounding box center [606, 257] width 572 height 48
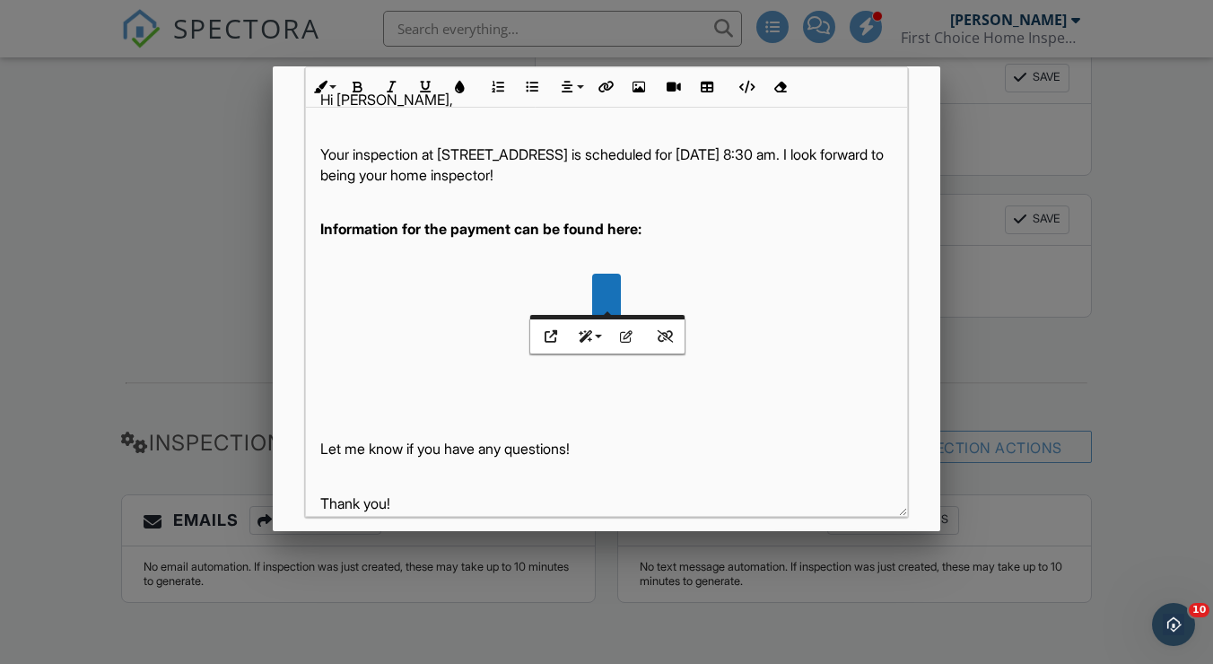
scroll to position [0, 0]
click at [609, 80] on button "Insert Link" at bounding box center [604, 87] width 34 height 34
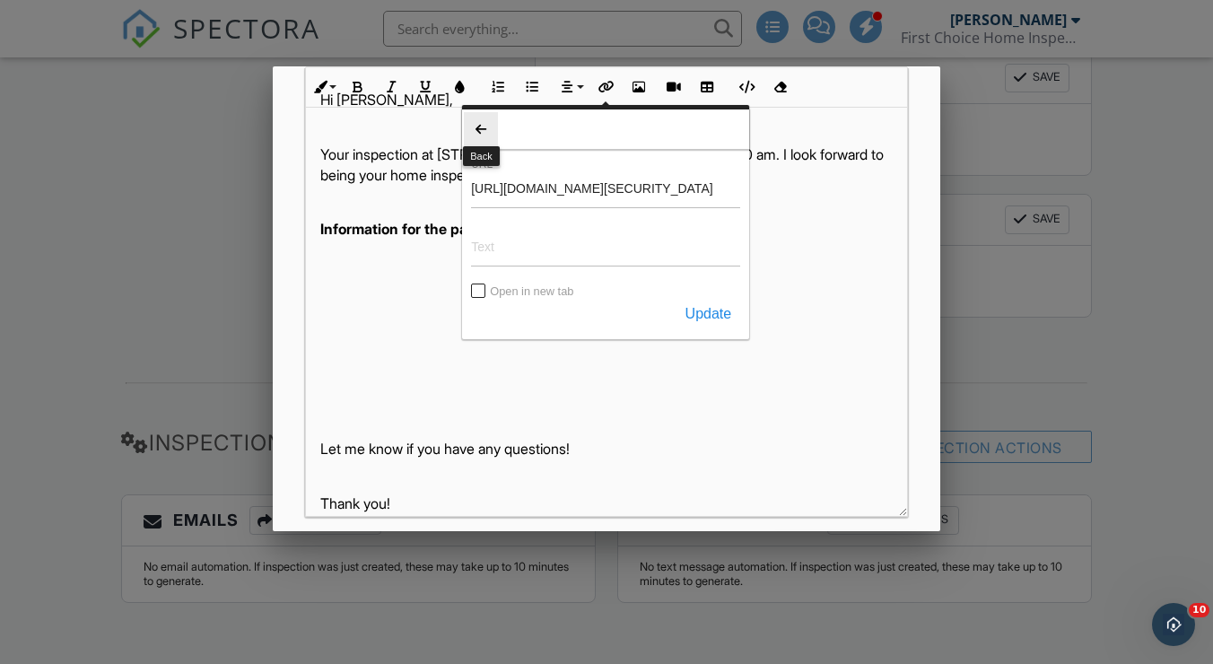
click at [477, 126] on icon "button" at bounding box center [480, 129] width 13 height 13
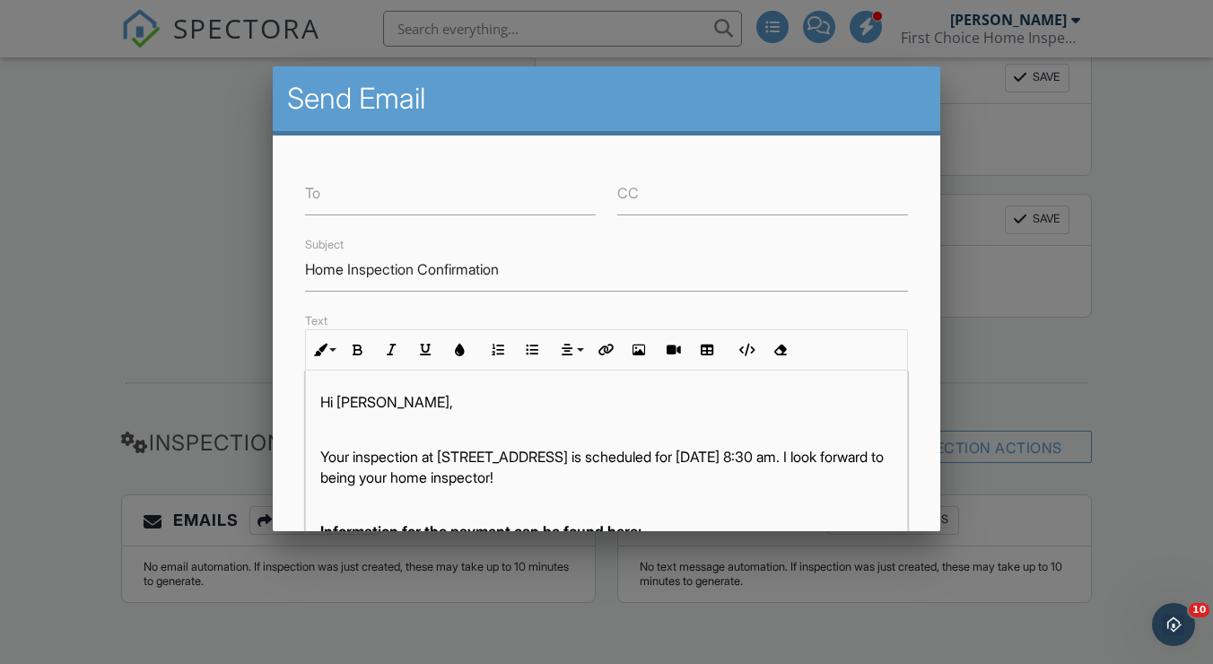
click at [181, 194] on div at bounding box center [606, 325] width 1213 height 830
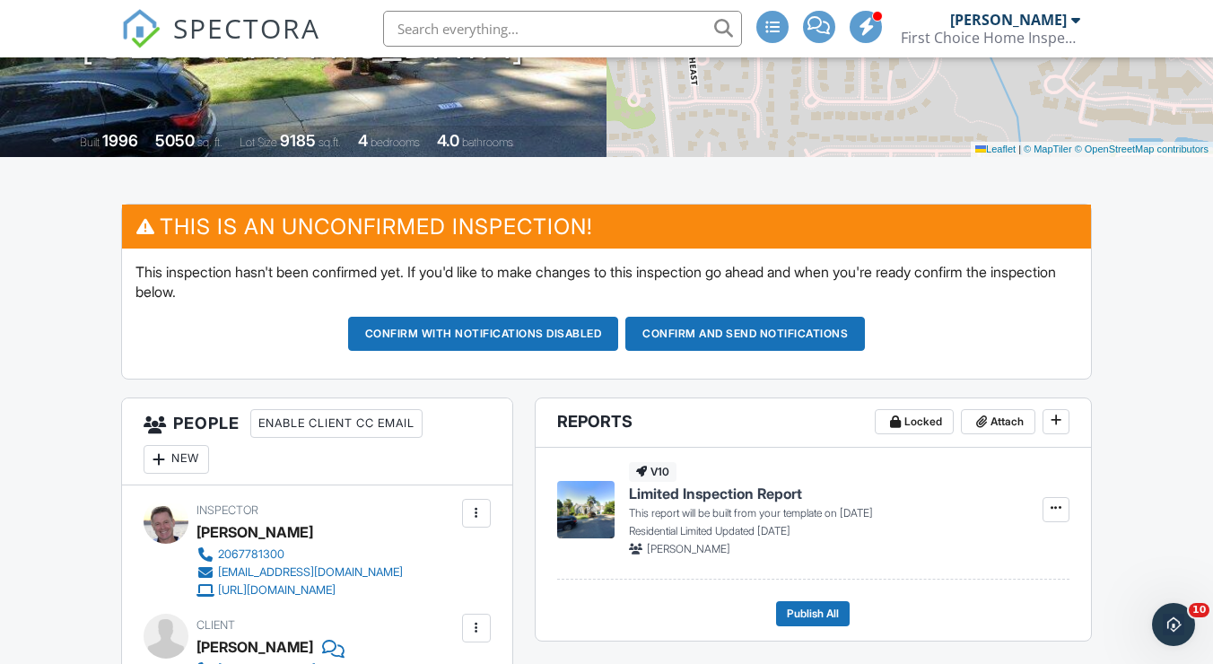
scroll to position [344, 0]
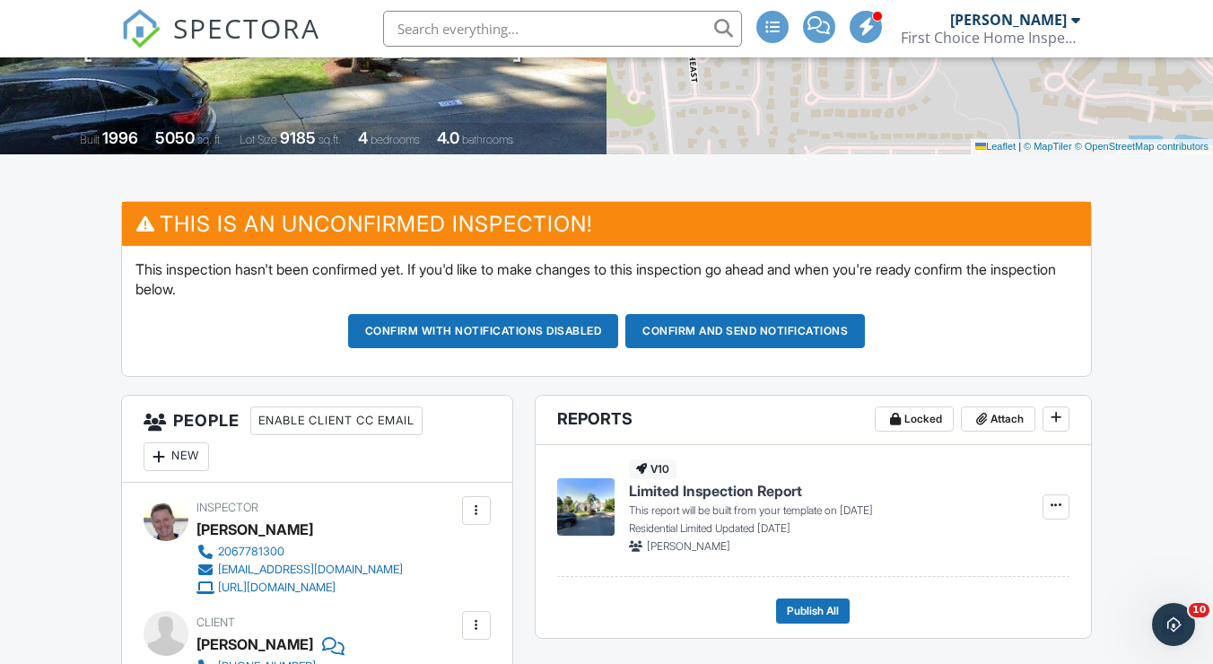
click at [789, 326] on button "Confirm and send notifications" at bounding box center [744, 331] width 239 height 34
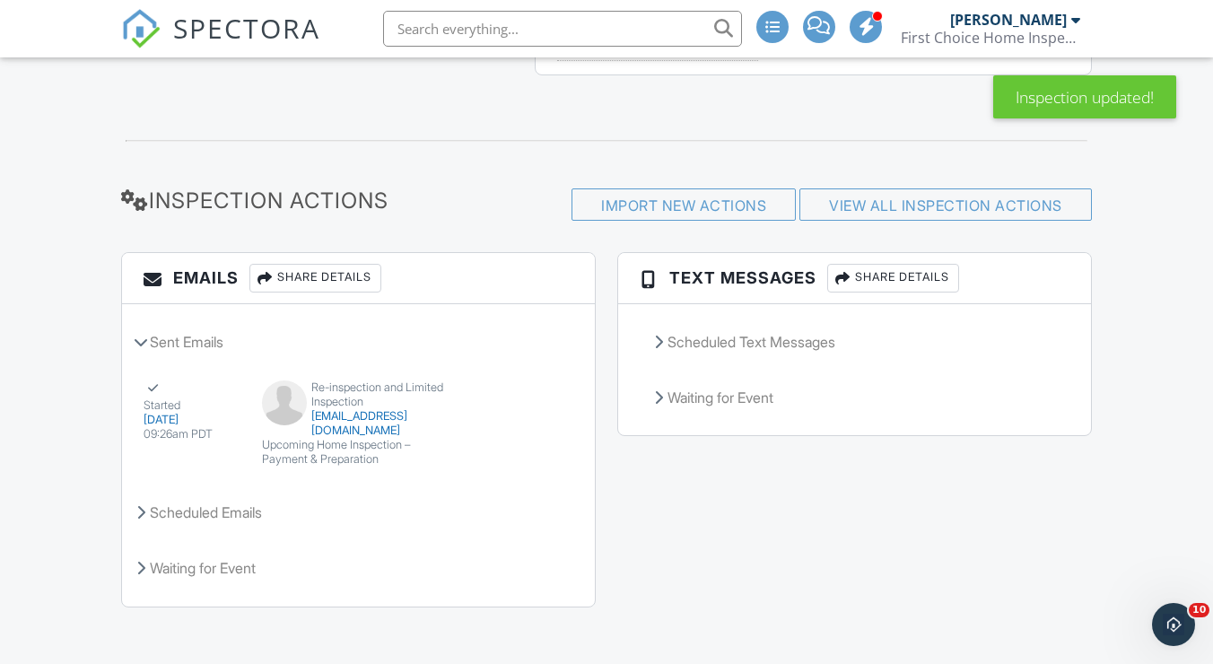
scroll to position [2006, 0]
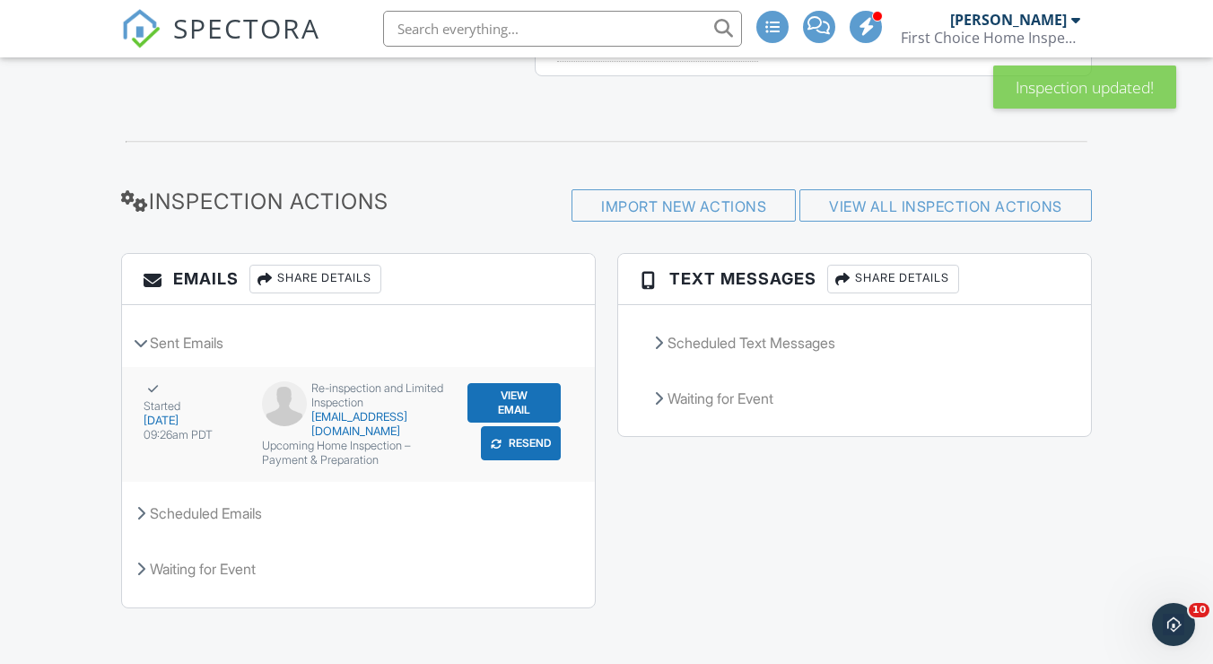
click at [526, 398] on button "View Email" at bounding box center [513, 402] width 93 height 39
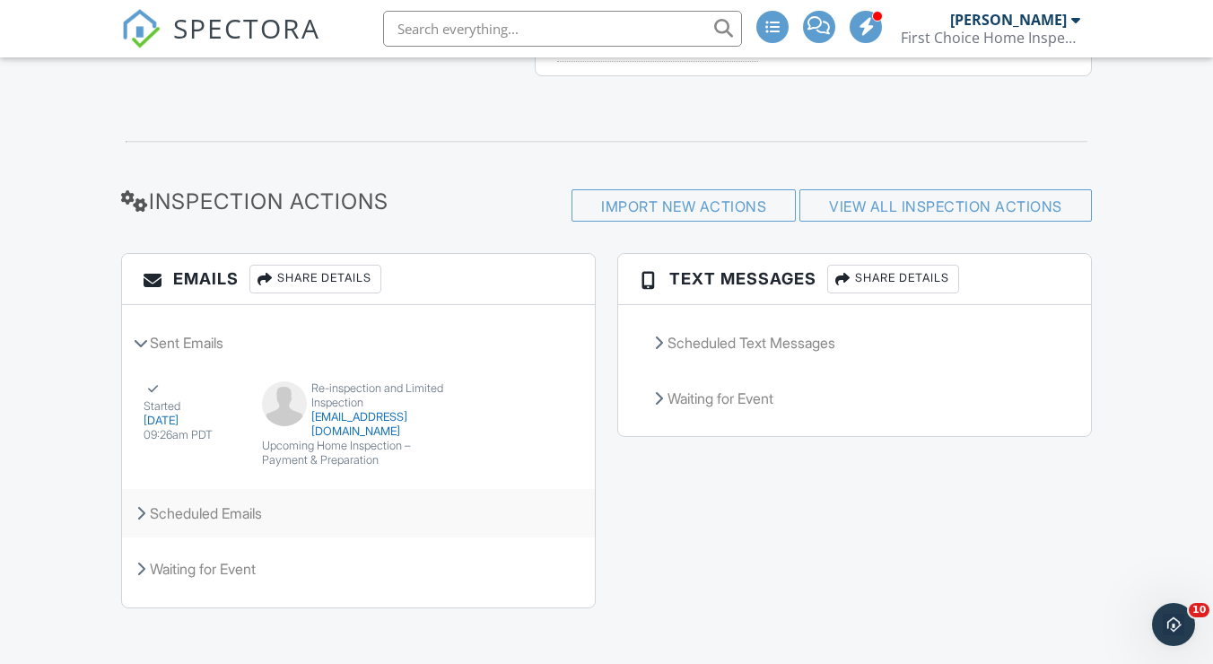
click at [237, 506] on div "Scheduled Emails" at bounding box center [358, 513] width 473 height 48
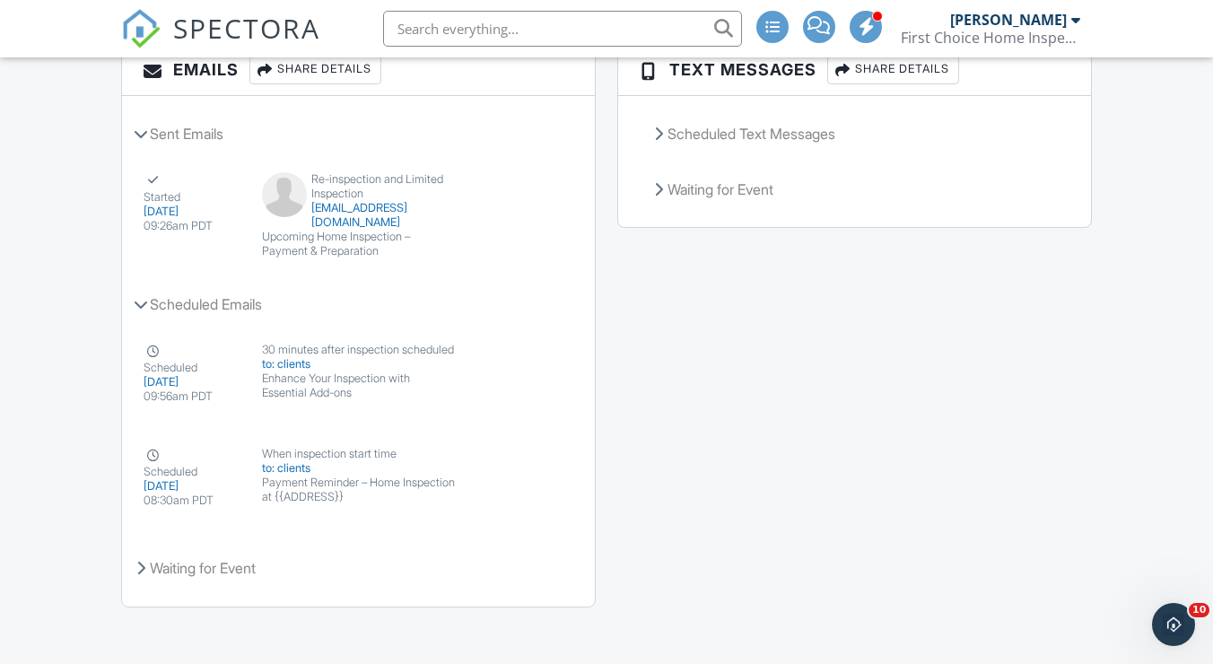
scroll to position [2215, 0]
click at [341, 575] on div "Waiting for Event" at bounding box center [358, 568] width 473 height 48
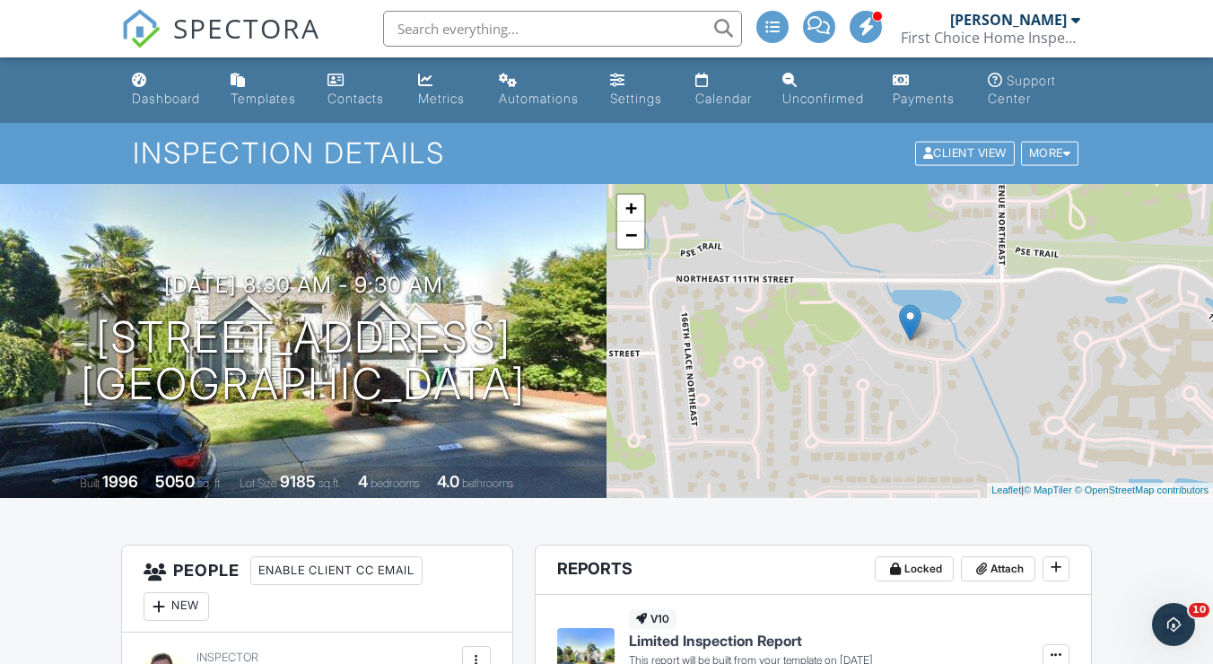
scroll to position [0, 0]
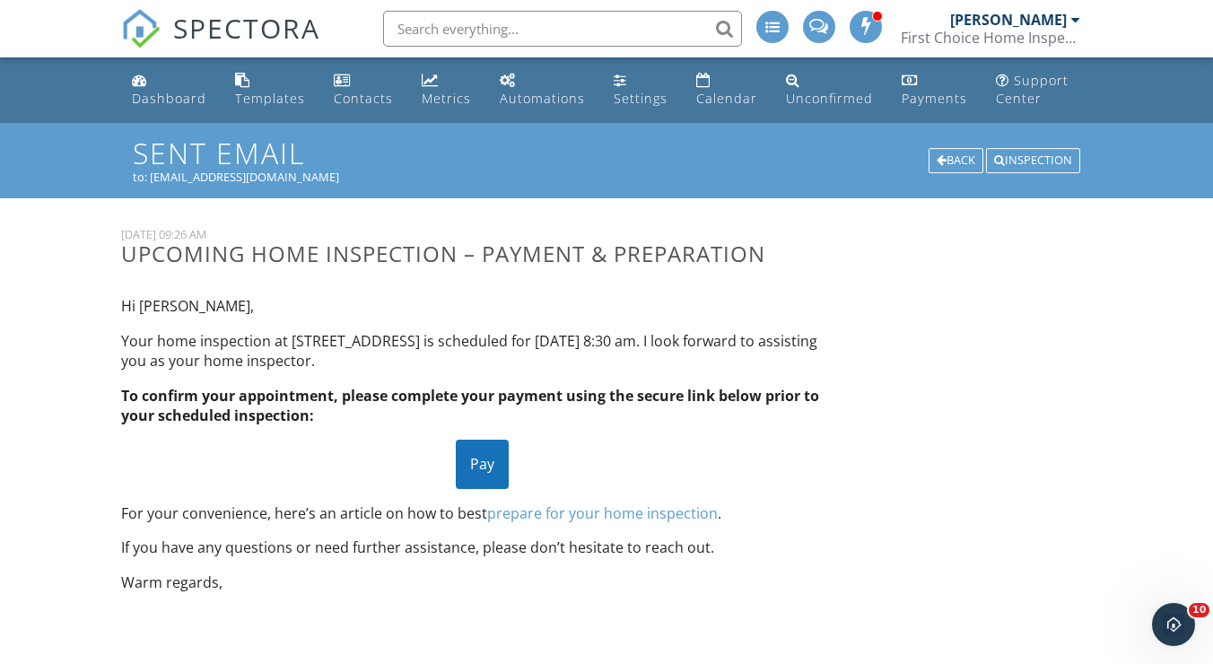
click at [718, 509] on p "For your convenience, here’s an article on how to best prepare for your home in…" at bounding box center [482, 513] width 722 height 20
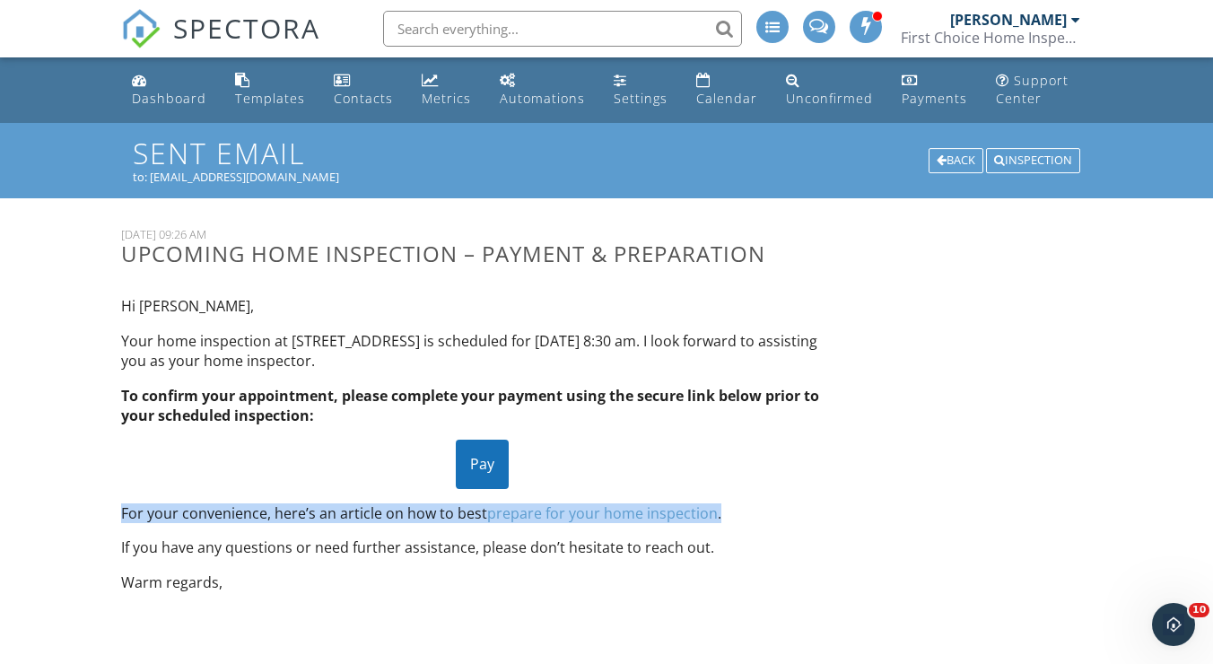
drag, startPoint x: 718, startPoint y: 509, endPoint x: 332, endPoint y: 493, distance: 386.0
click at [332, 493] on div "Hi [PERSON_NAME], Your home inspection at [STREET_ADDRESS] is scheduled for [DA…" at bounding box center [482, 444] width 744 height 325
click at [942, 458] on div "[DATE] 09:26 AM Upcoming Home Inspection – Payment & Preparation Hi [PERSON_NAM…" at bounding box center [606, 416] width 992 height 379
